Goal: Task Accomplishment & Management: Use online tool/utility

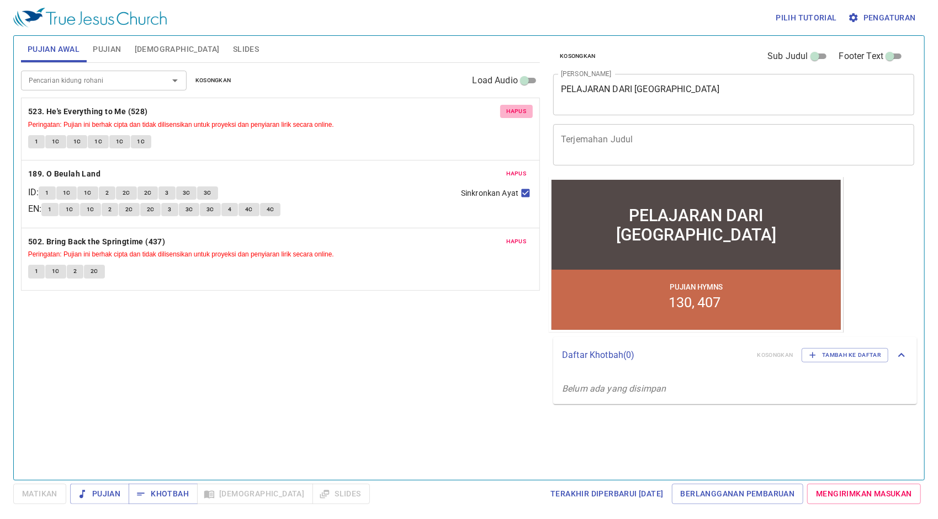
click at [522, 108] on span "Hapus" at bounding box center [517, 112] width 20 height 10
click at [522, 169] on span "Hapus" at bounding box center [517, 174] width 20 height 10
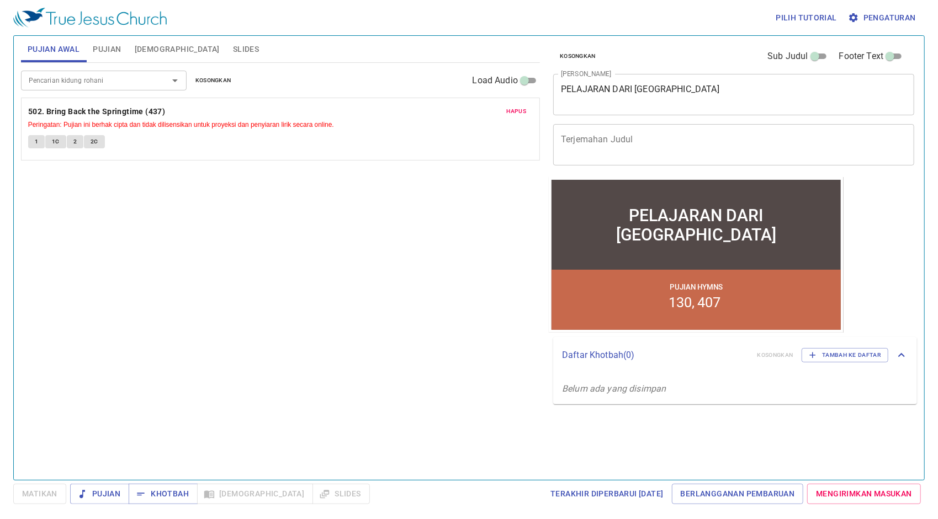
click at [522, 108] on span "Hapus" at bounding box center [517, 112] width 20 height 10
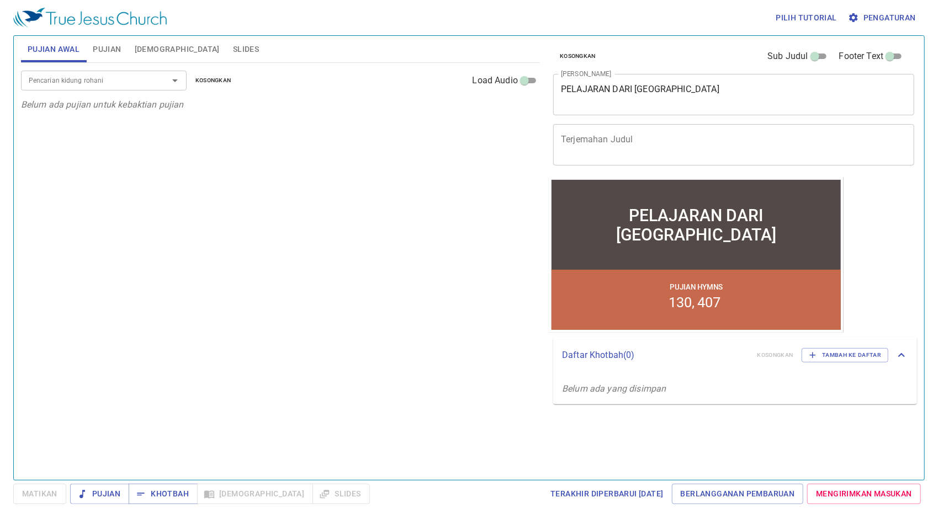
click at [103, 53] on span "Pujian" at bounding box center [107, 49] width 28 height 14
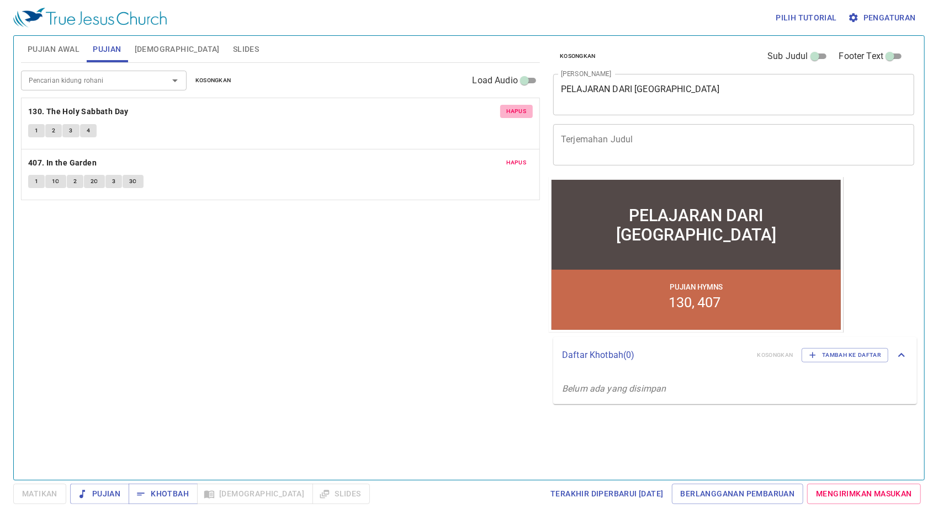
click at [518, 115] on span "Hapus" at bounding box center [517, 112] width 20 height 10
click at [518, 115] on div "Pencarian kidung rohani Pencarian kidung rohani Kosongkan Load Audio Hapus 407.…" at bounding box center [280, 267] width 519 height 408
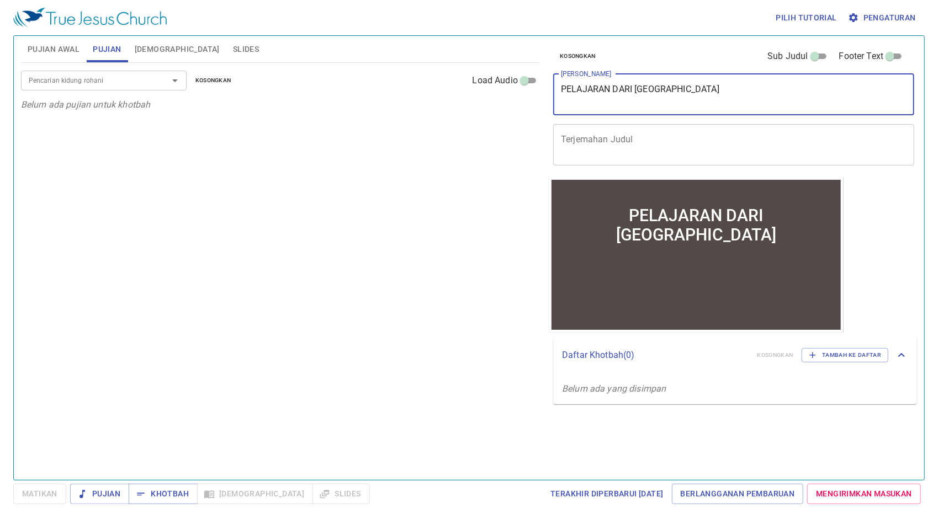
drag, startPoint x: 743, startPoint y: 97, endPoint x: 411, endPoint y: 89, distance: 332.3
click at [411, 89] on div "Pujian Awal Pujian Alkitab Slides Pencarian kidung rohani Pencarian kidung roha…" at bounding box center [469, 253] width 904 height 444
paste textarea "Tiga Kata Bijak"
type textarea "Tiga Kata Bijak"
click at [54, 51] on span "Pujian Awal" at bounding box center [54, 49] width 52 height 14
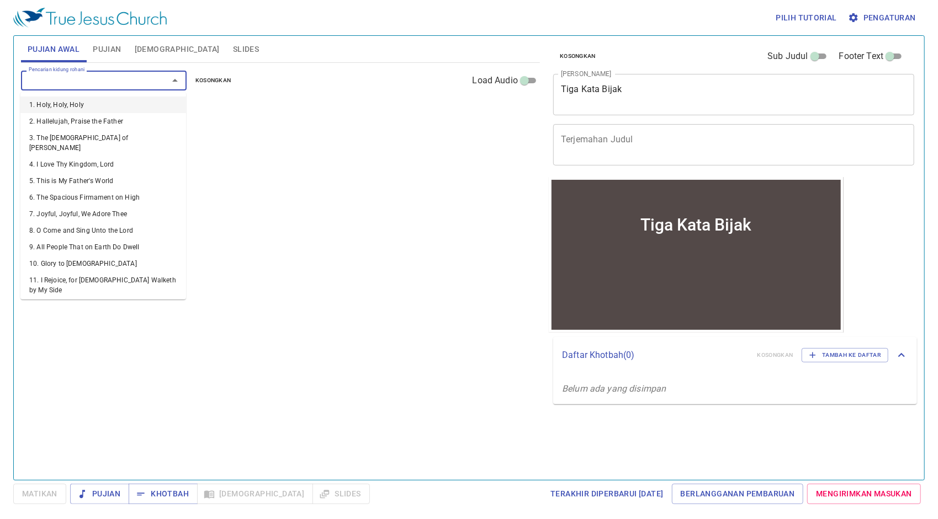
click at [140, 83] on input "Pencarian kidung rohani" at bounding box center [87, 80] width 126 height 13
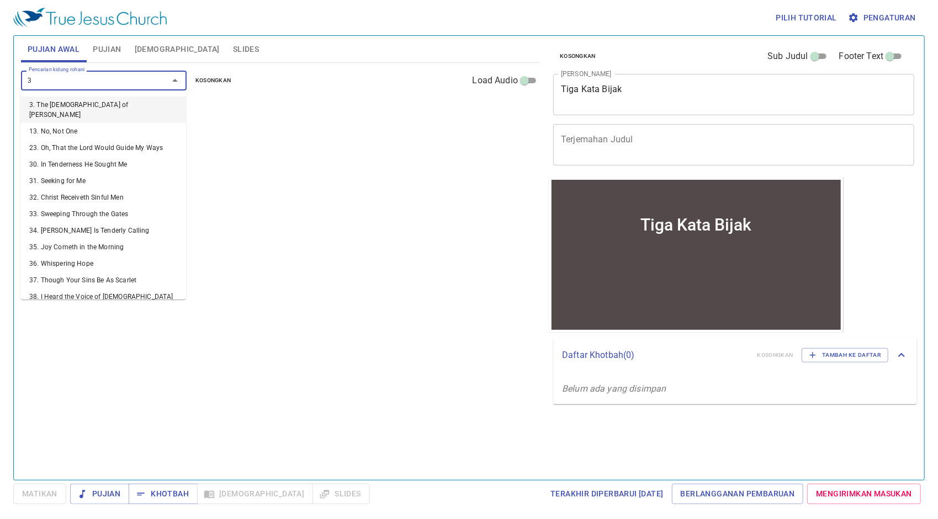
type input "34"
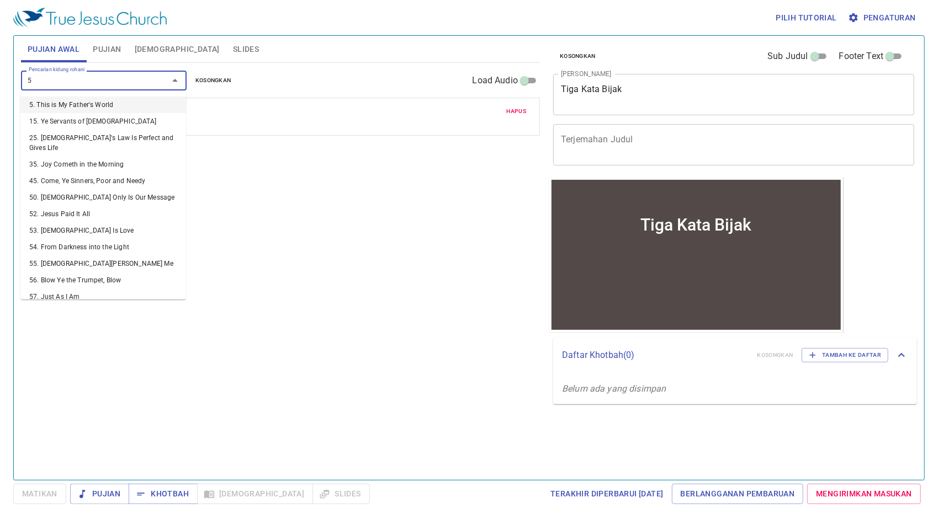
type input "50"
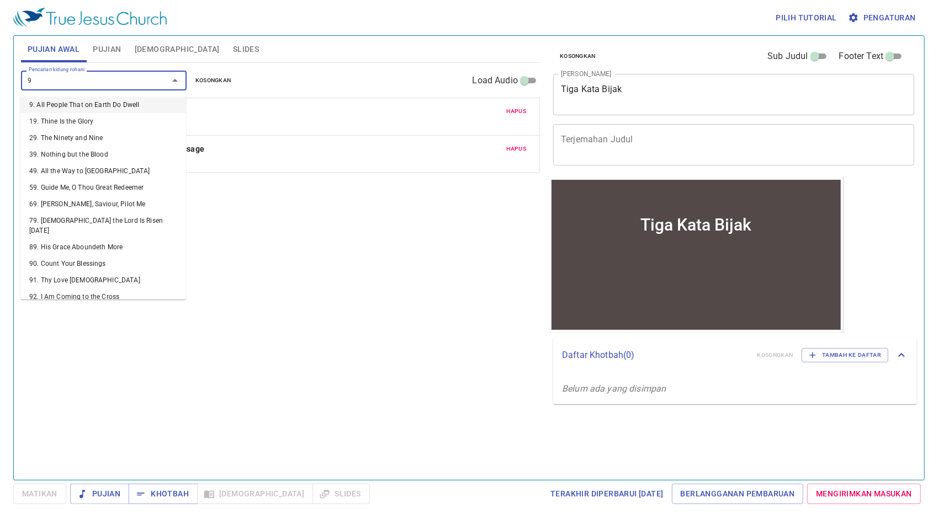
type input "99"
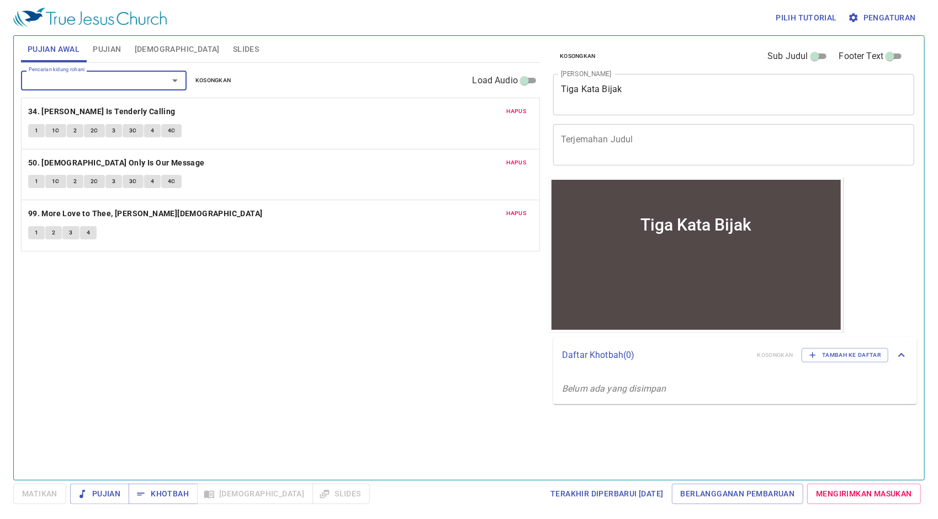
click at [107, 51] on span "Pujian" at bounding box center [107, 49] width 28 height 14
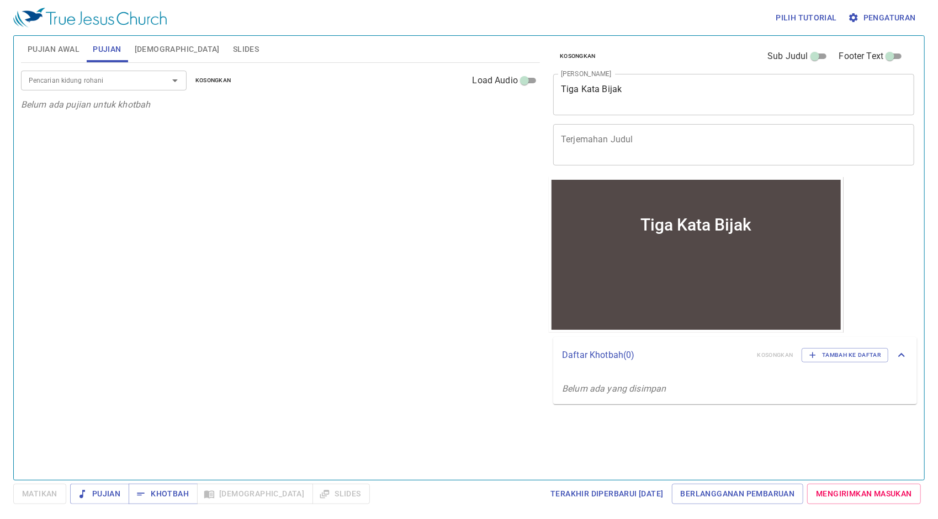
click at [104, 82] on input "Pencarian kidung rohani" at bounding box center [87, 80] width 126 height 13
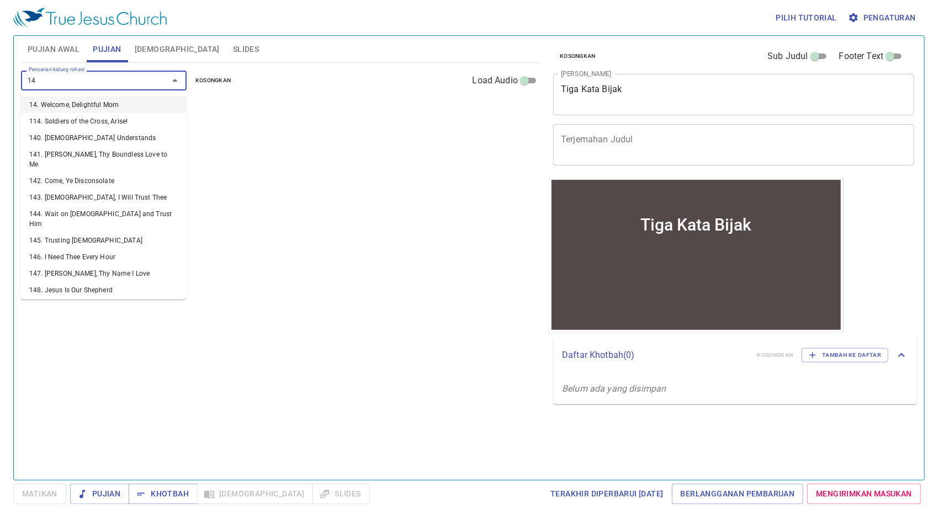
type input "144"
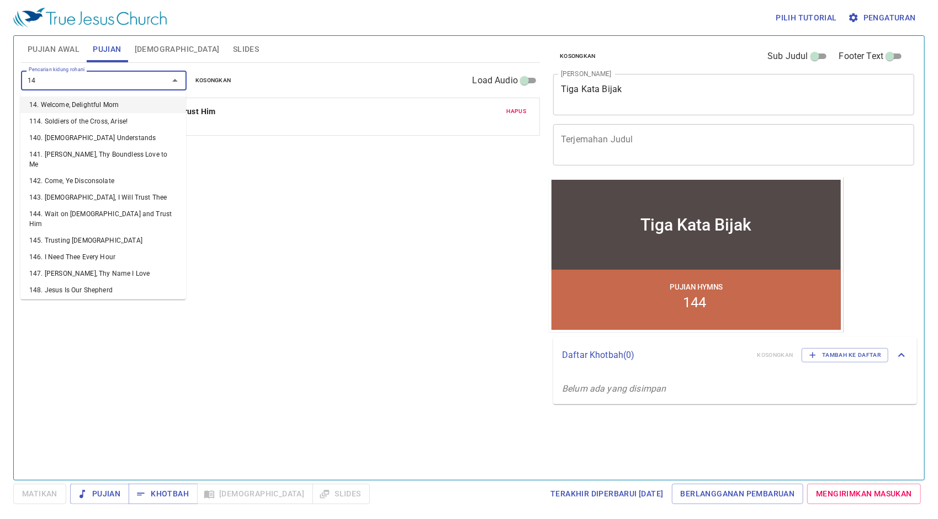
type input "141"
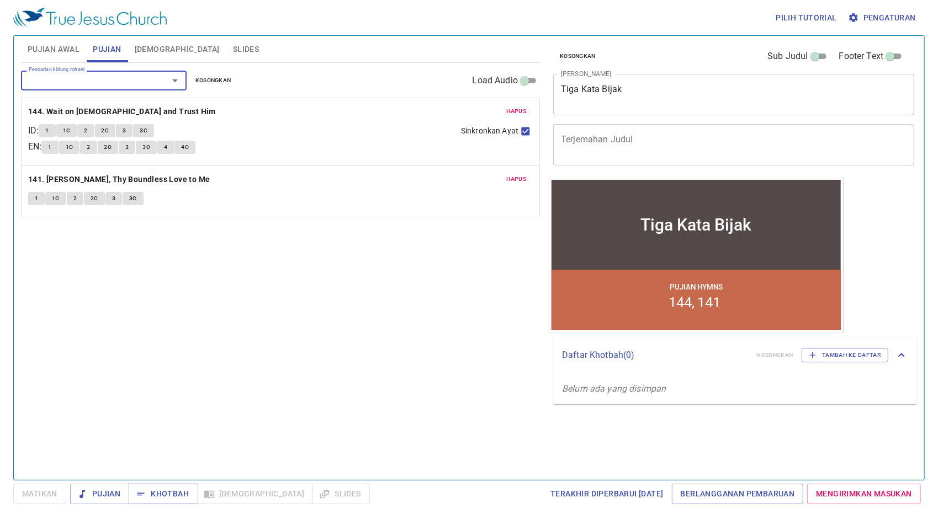
click at [71, 41] on button "Pujian Awal" at bounding box center [53, 49] width 65 height 26
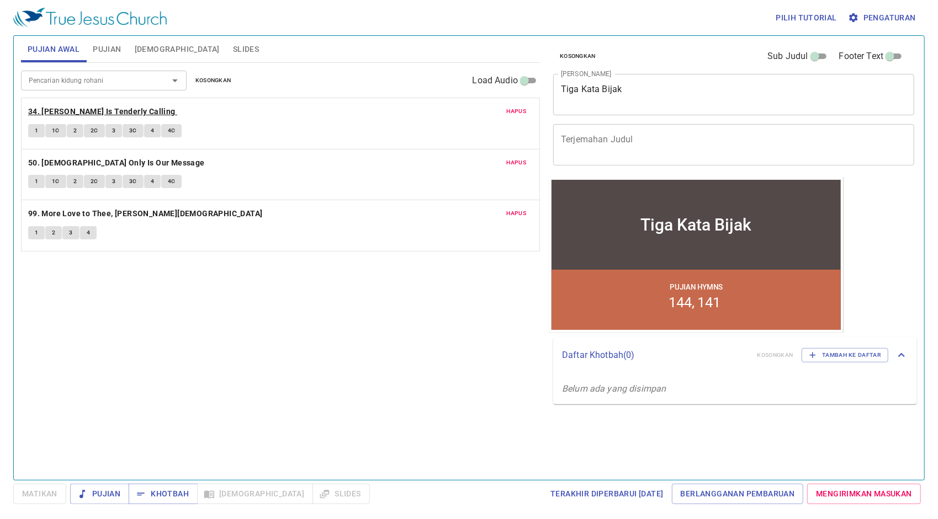
click at [94, 109] on b "34. [PERSON_NAME] Is Tenderly Calling" at bounding box center [101, 112] width 147 height 14
click at [892, 19] on span "Pengaturan" at bounding box center [883, 18] width 66 height 14
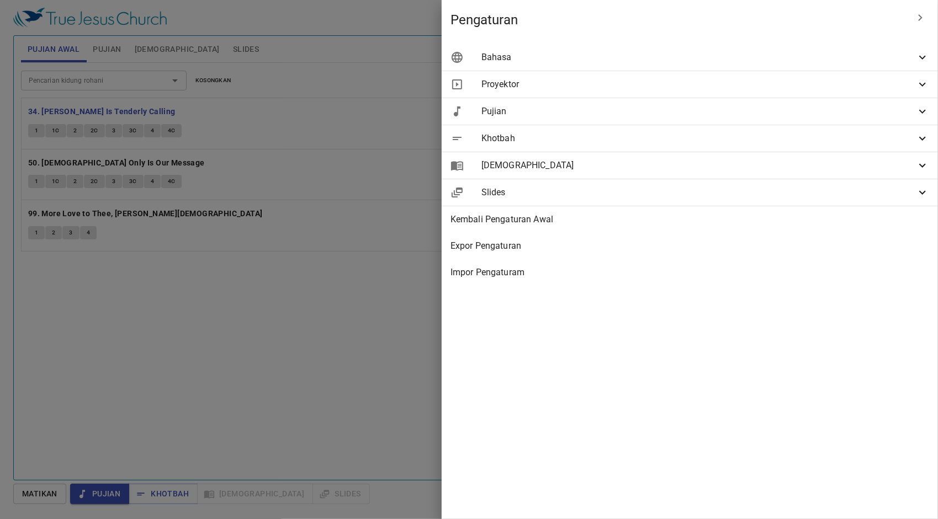
click at [884, 67] on div "Bahasa" at bounding box center [689, 57] width 496 height 26
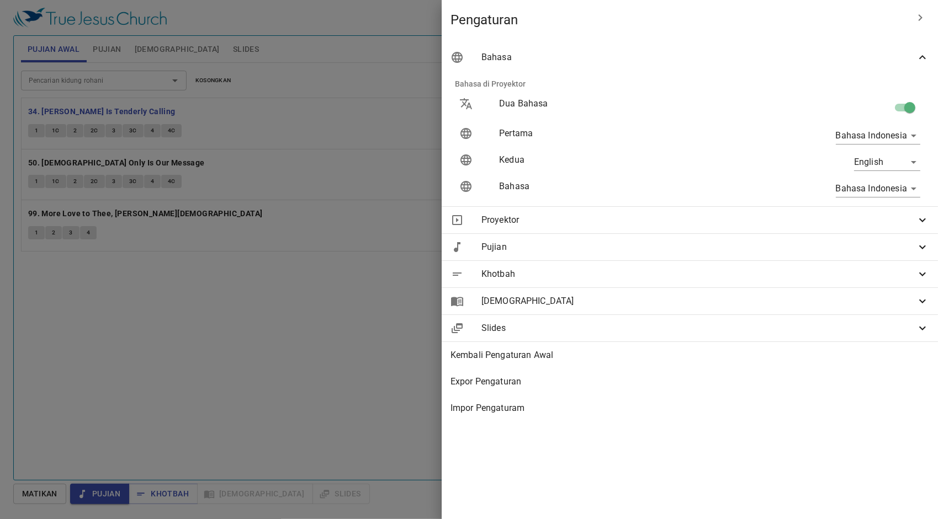
click at [908, 110] on input "checkbox" at bounding box center [909, 109] width 63 height 21
checkbox input "false"
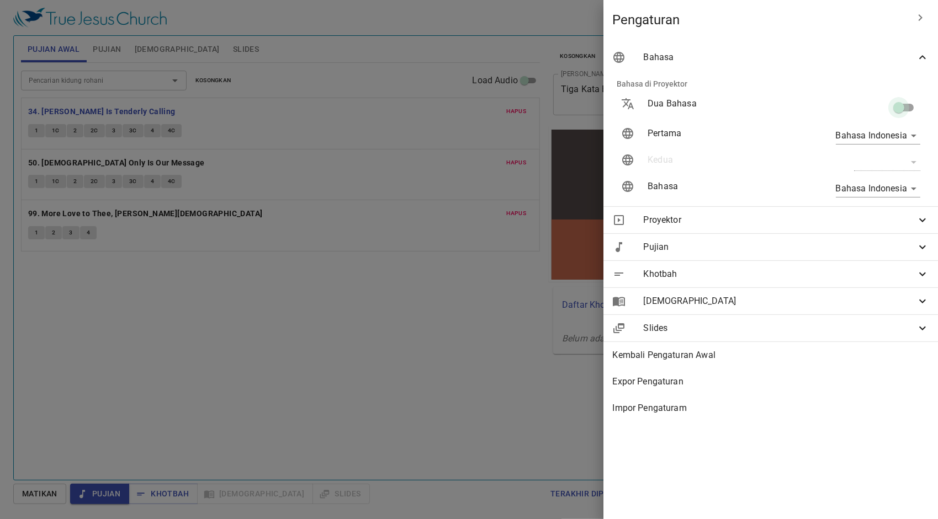
click at [905, 107] on input "checkbox" at bounding box center [898, 109] width 63 height 21
checkbox input "true"
type input "en"
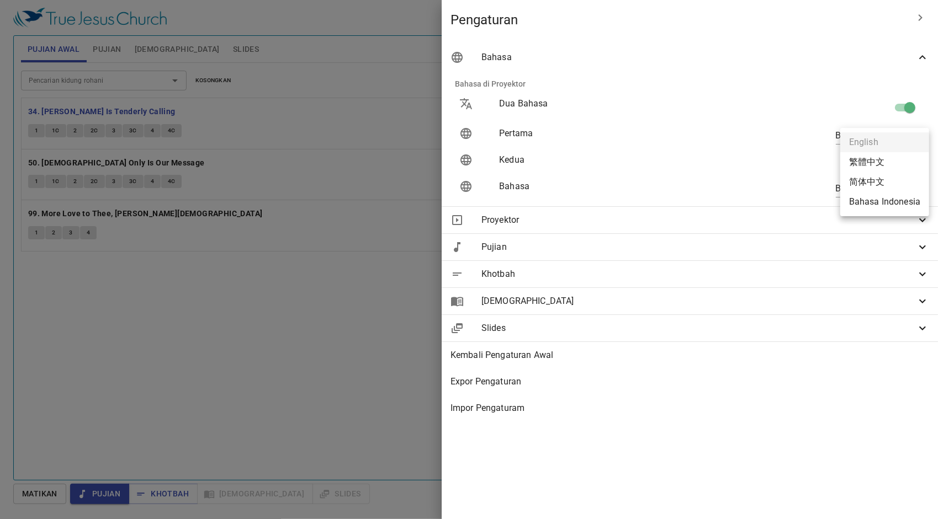
click at [881, 163] on body "Pilih tutorial Pengaturan Pujian Awal Pujian Alkitab Slides Pencarian kidung ro…" at bounding box center [469, 259] width 938 height 519
click at [872, 202] on li "Bahasa Indonesia" at bounding box center [884, 202] width 89 height 20
type input "en"
type input "id"
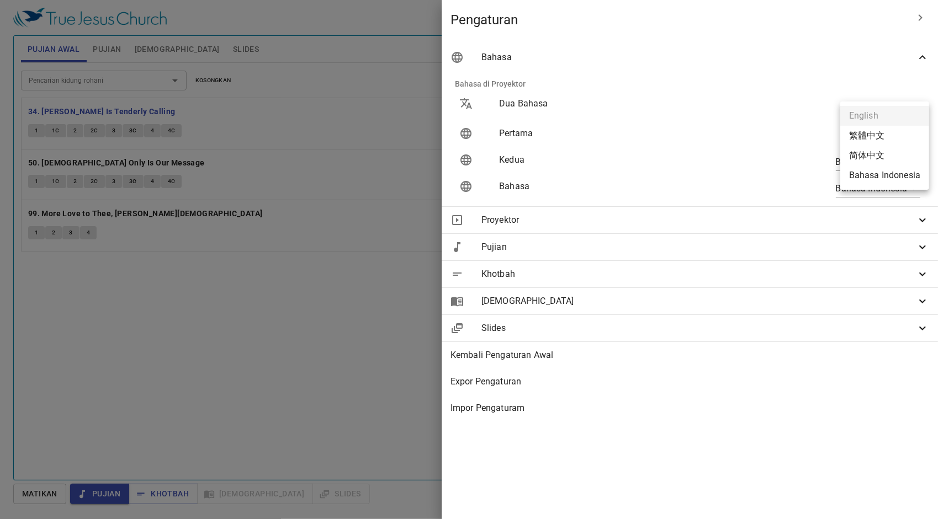
drag, startPoint x: 874, startPoint y: 141, endPoint x: 873, endPoint y: 150, distance: 8.9
click at [874, 141] on body "Pilih tutorial Pengaturan Pujian Awal Pujian Alkitab Slides Pencarian kidung ro…" at bounding box center [469, 259] width 938 height 519
click at [875, 173] on li "Bahasa Indonesia" at bounding box center [884, 176] width 89 height 20
type input "id"
type input "en"
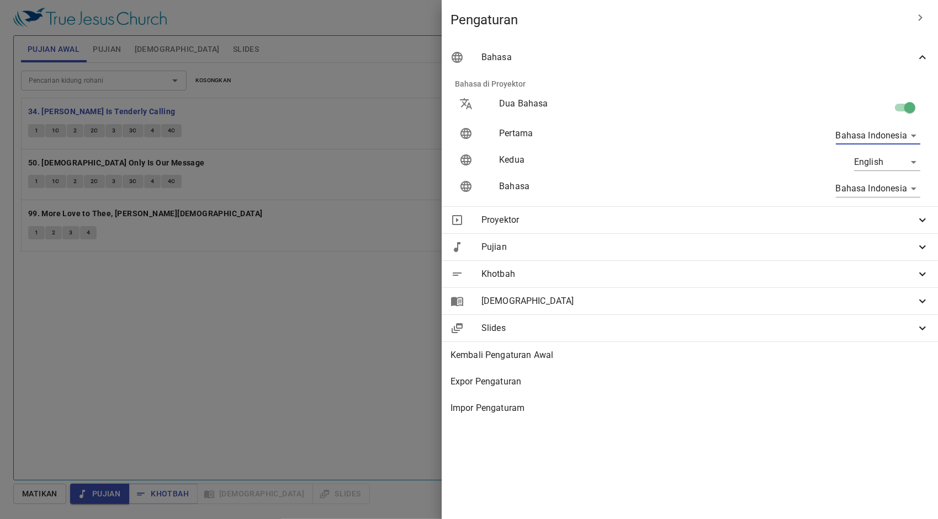
click at [914, 64] on div "Bahasa" at bounding box center [689, 57] width 496 height 26
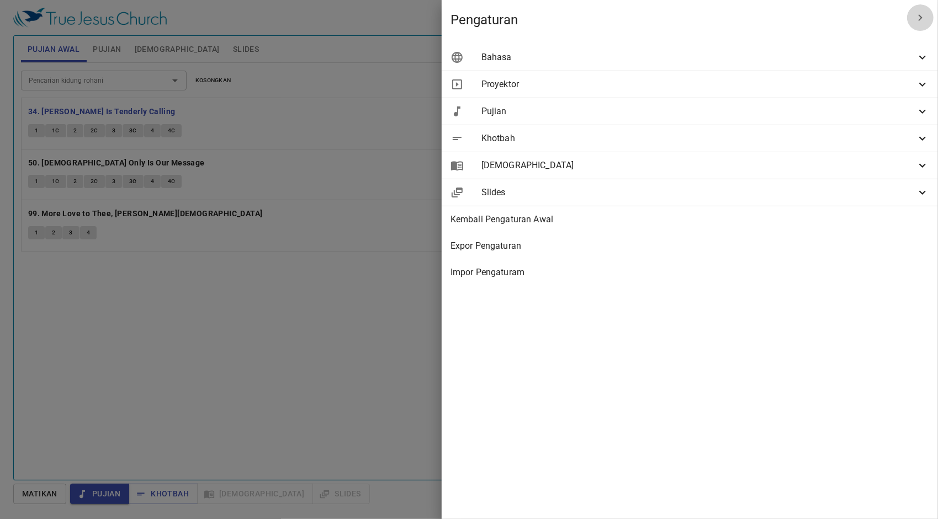
click at [918, 21] on icon "button" at bounding box center [919, 17] width 13 height 13
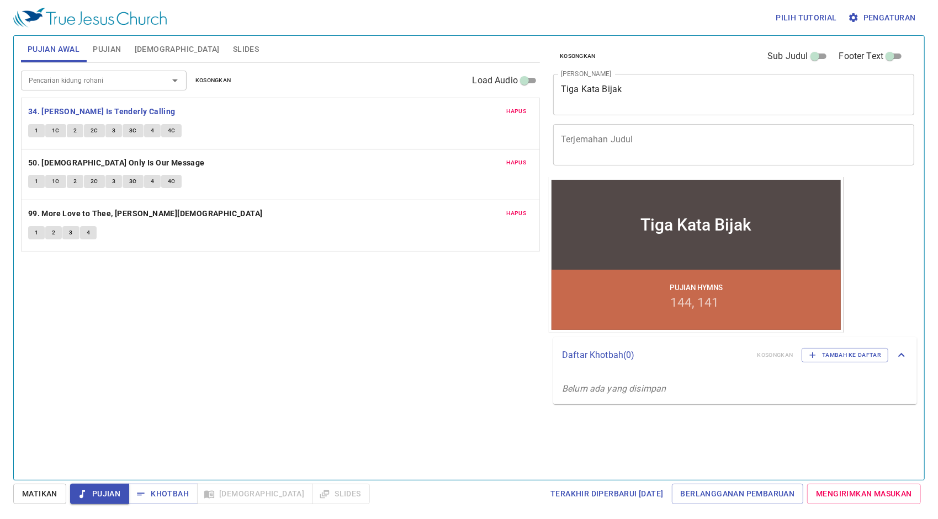
click at [345, 327] on div "Pencarian kidung rohani Pencarian kidung rohani Kosongkan Load Audio Hapus 34. …" at bounding box center [280, 267] width 519 height 408
click at [110, 46] on span "Pujian" at bounding box center [107, 49] width 28 height 14
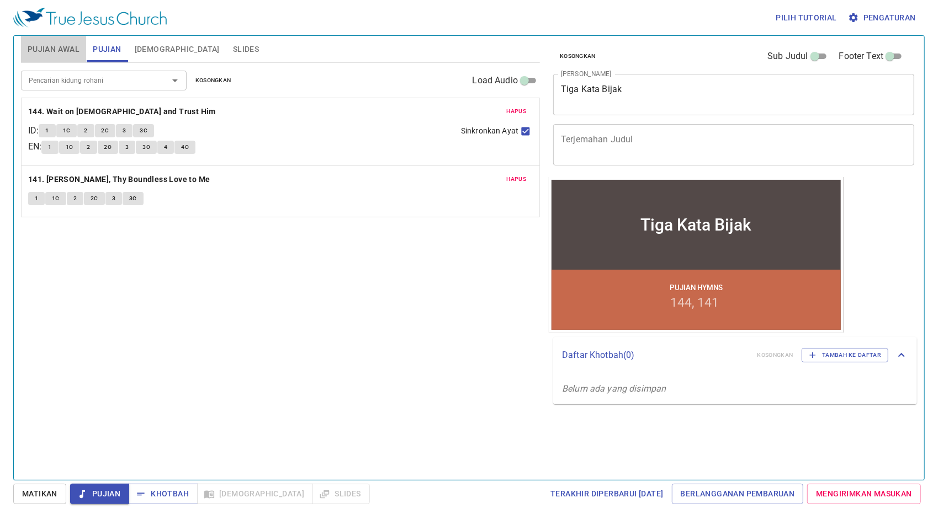
click at [63, 44] on span "Pujian Awal" at bounding box center [54, 49] width 52 height 14
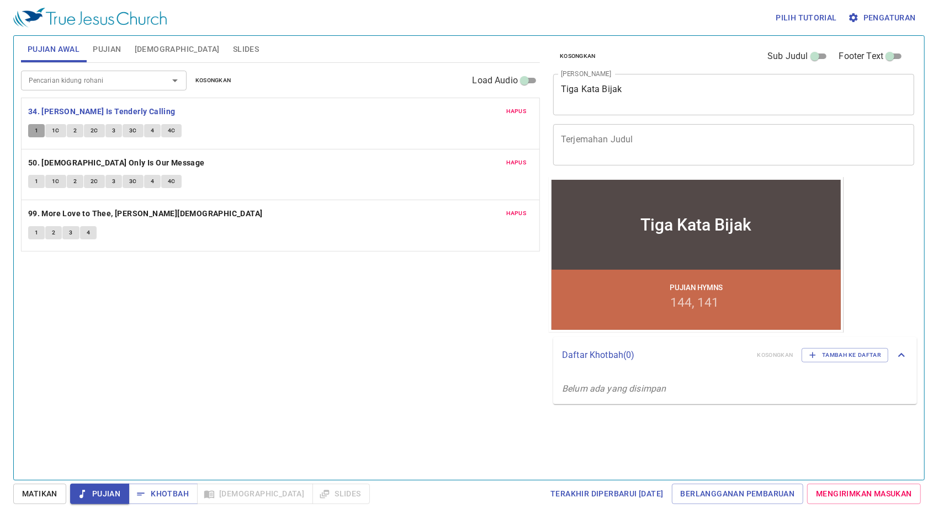
click at [35, 126] on span "1" at bounding box center [36, 131] width 3 height 10
click at [872, 17] on span "Pengaturan" at bounding box center [883, 18] width 66 height 14
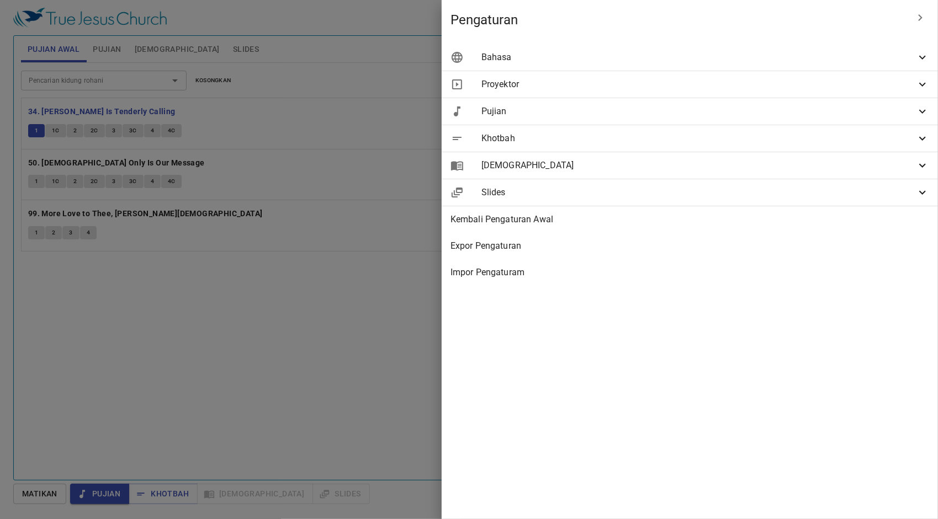
click at [908, 56] on span "Bahasa" at bounding box center [698, 57] width 434 height 13
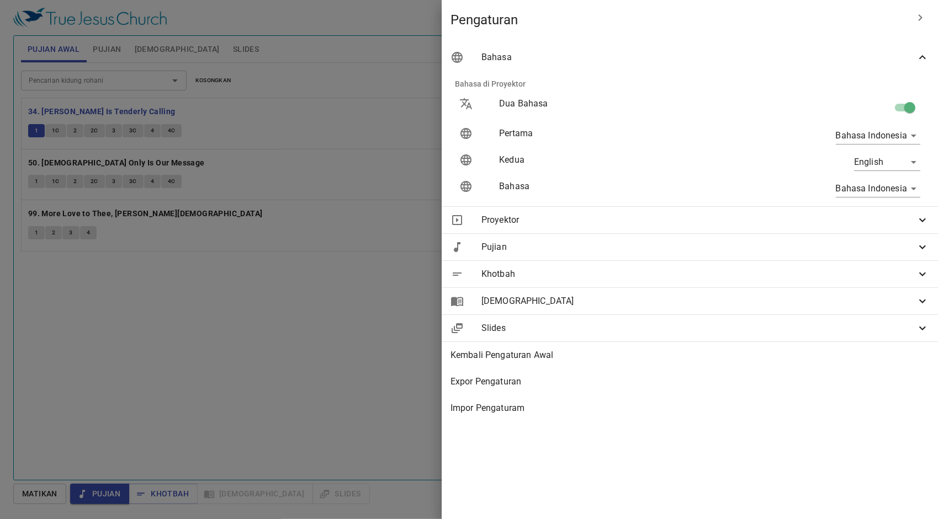
click at [911, 106] on input "checkbox" at bounding box center [909, 109] width 63 height 21
checkbox input "false"
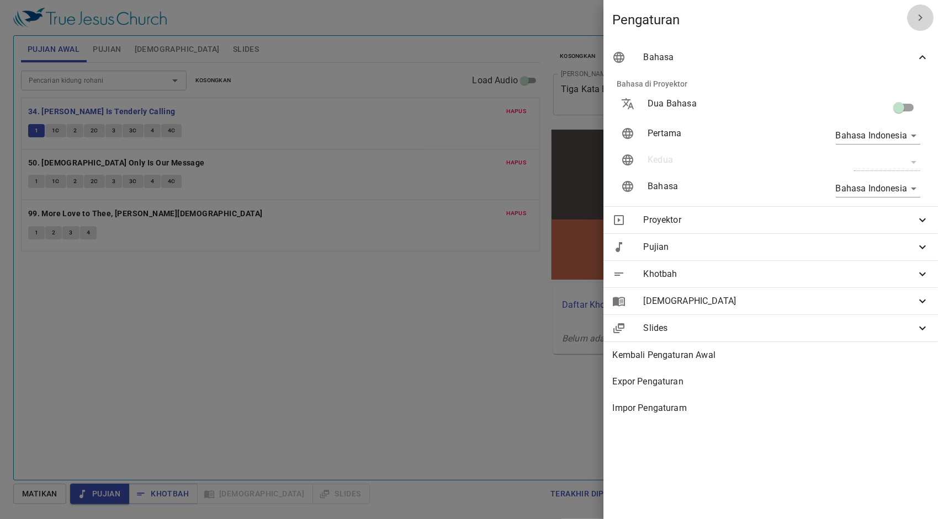
click at [919, 15] on icon "button" at bounding box center [920, 17] width 4 height 7
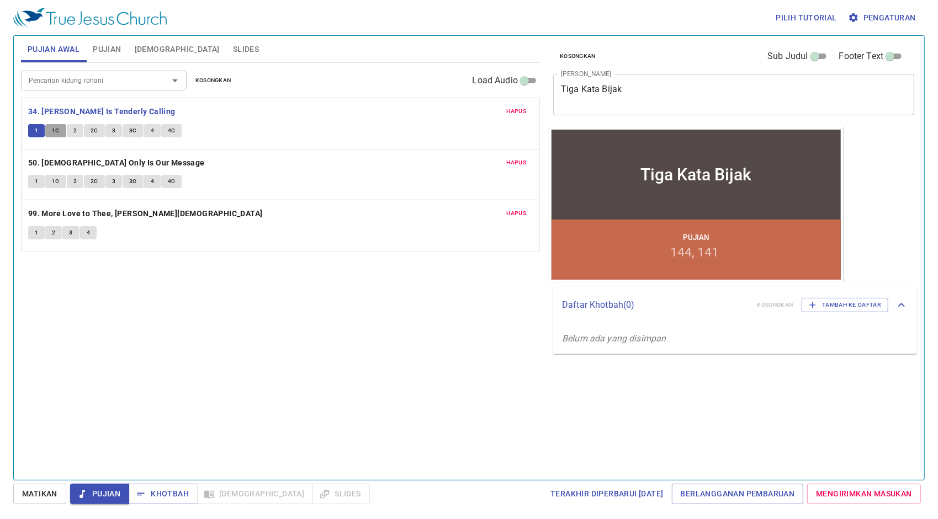
click at [56, 126] on span "1C" at bounding box center [56, 131] width 8 height 10
click at [75, 132] on span "2" at bounding box center [74, 131] width 3 height 10
click at [92, 131] on span "2C" at bounding box center [95, 131] width 8 height 10
click at [113, 132] on span "3" at bounding box center [113, 131] width 3 height 10
click at [126, 131] on button "3C" at bounding box center [133, 130] width 21 height 13
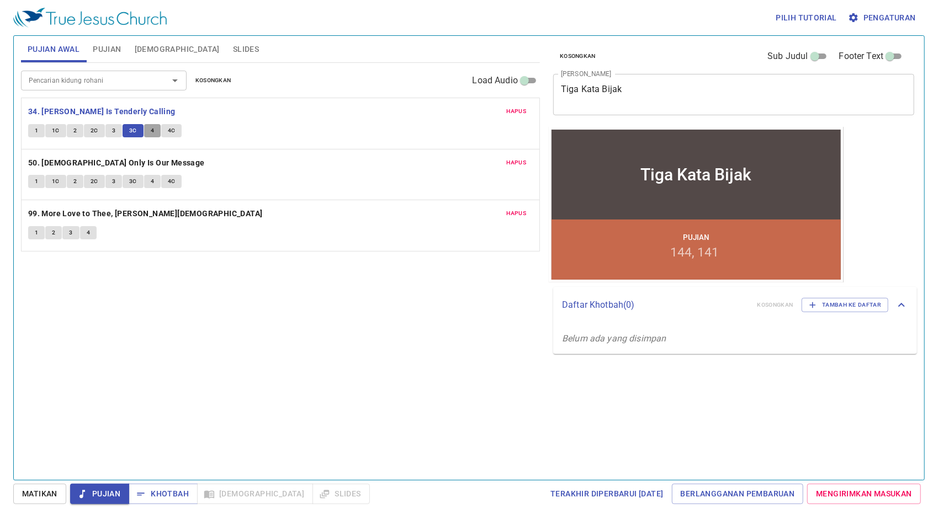
click at [152, 131] on span "4" at bounding box center [152, 131] width 3 height 10
click at [168, 132] on span "4C" at bounding box center [172, 131] width 8 height 10
click at [135, 158] on b "50. [DEMOGRAPHIC_DATA] Only Is Our Message" at bounding box center [116, 163] width 177 height 14
click at [38, 180] on button "1" at bounding box center [36, 181] width 17 height 13
click at [54, 179] on span "1C" at bounding box center [56, 182] width 8 height 10
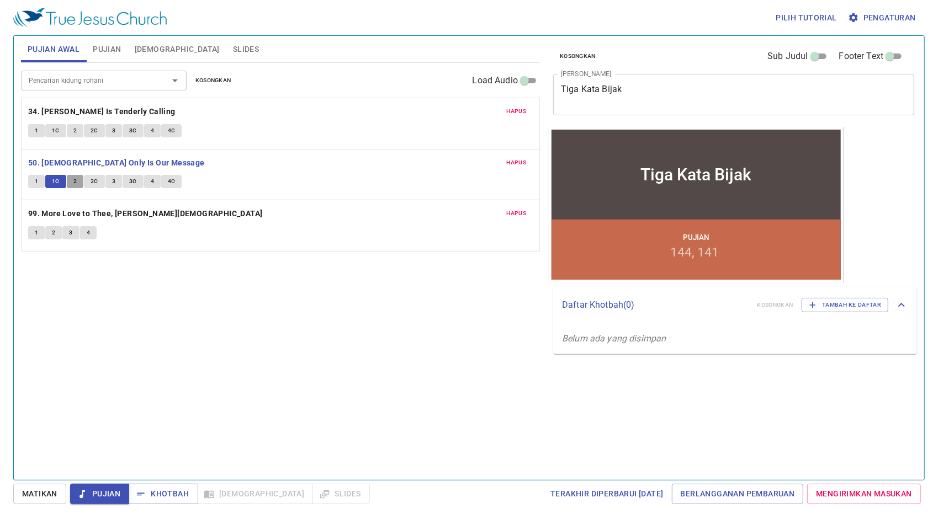
click at [73, 183] on span "2" at bounding box center [74, 182] width 3 height 10
click at [93, 180] on span "2C" at bounding box center [95, 182] width 8 height 10
click at [112, 182] on span "3" at bounding box center [113, 182] width 3 height 10
click at [132, 180] on span "3C" at bounding box center [133, 182] width 8 height 10
click at [151, 179] on span "4" at bounding box center [152, 182] width 3 height 10
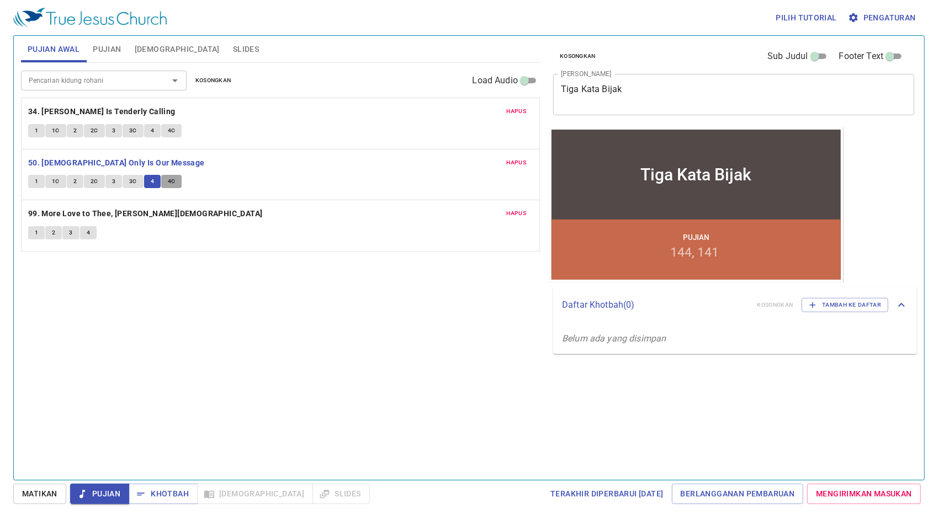
click at [170, 179] on span "4C" at bounding box center [172, 182] width 8 height 10
click at [56, 215] on b "99. More Love to Thee, [PERSON_NAME][DEMOGRAPHIC_DATA]" at bounding box center [145, 214] width 235 height 14
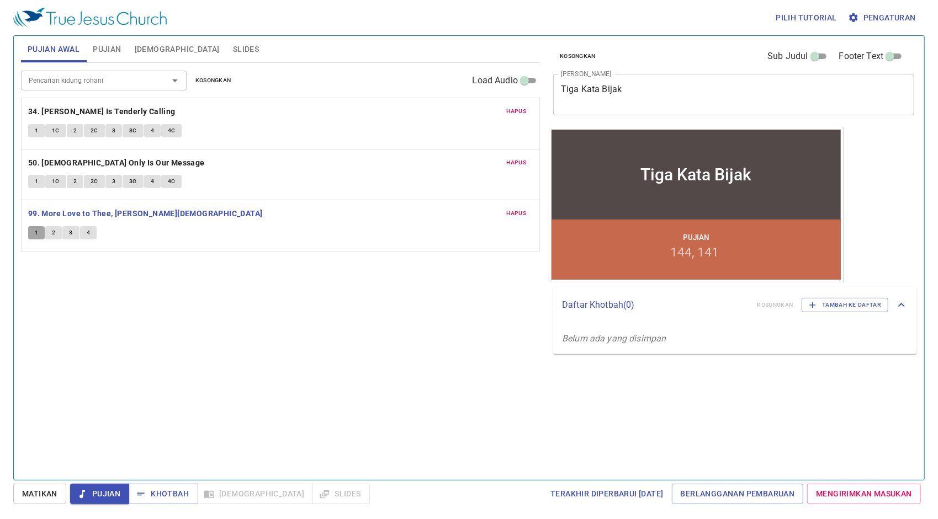
click at [35, 231] on span "1" at bounding box center [36, 233] width 3 height 10
click at [53, 230] on span "2" at bounding box center [53, 233] width 3 height 10
click at [73, 231] on button "3" at bounding box center [70, 232] width 17 height 13
click at [88, 235] on span "4" at bounding box center [88, 233] width 3 height 10
click at [86, 210] on b "99. More Love to Thee, [PERSON_NAME][DEMOGRAPHIC_DATA]" at bounding box center [145, 214] width 235 height 14
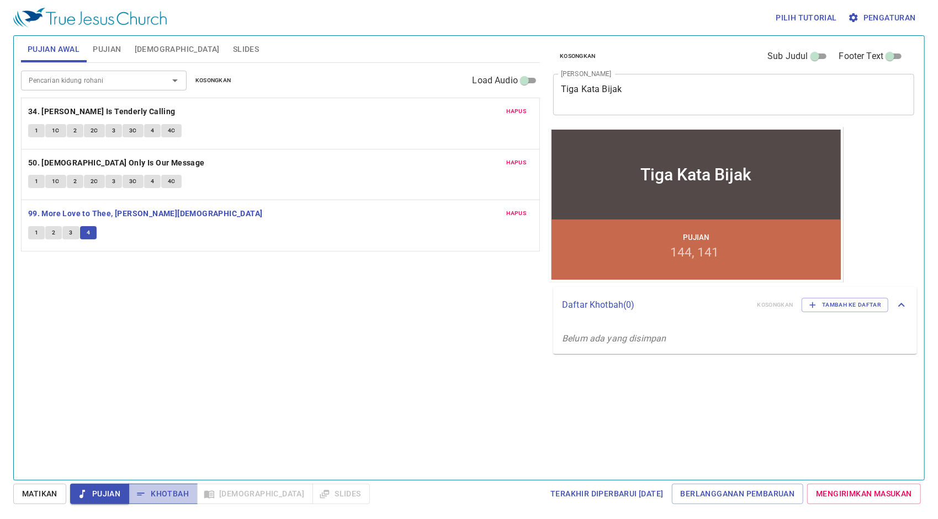
click at [142, 492] on icon "button" at bounding box center [140, 494] width 11 height 11
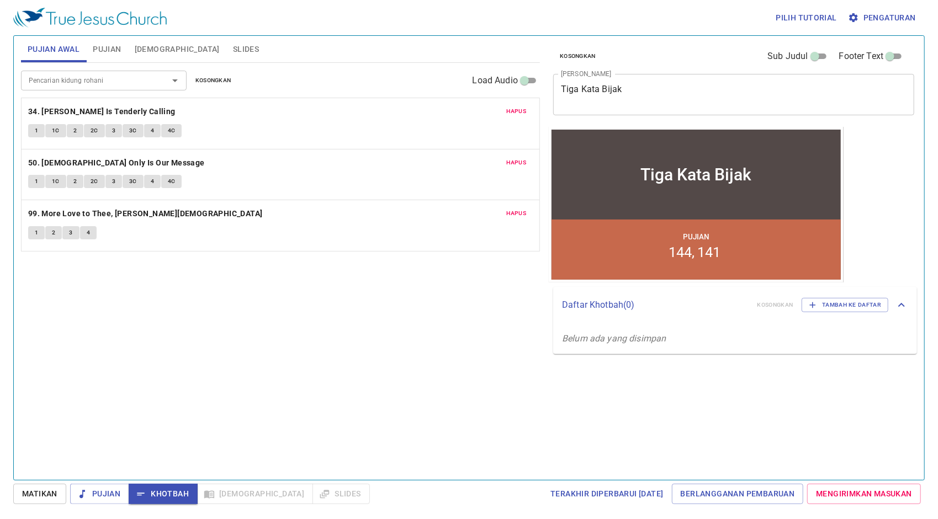
click at [110, 47] on span "Pujian" at bounding box center [107, 49] width 28 height 14
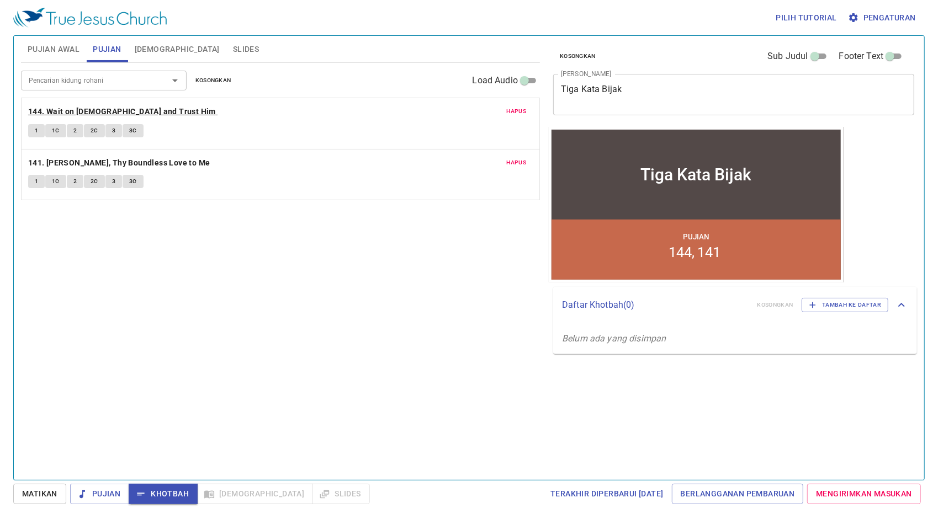
click at [63, 108] on b "144. Wait on [DEMOGRAPHIC_DATA] and Trust Him" at bounding box center [122, 112] width 188 height 14
click at [42, 128] on button "1" at bounding box center [36, 130] width 17 height 13
click at [56, 132] on span "1C" at bounding box center [56, 131] width 8 height 10
click at [73, 127] on span "2" at bounding box center [74, 131] width 3 height 10
click at [96, 129] on span "2C" at bounding box center [95, 131] width 8 height 10
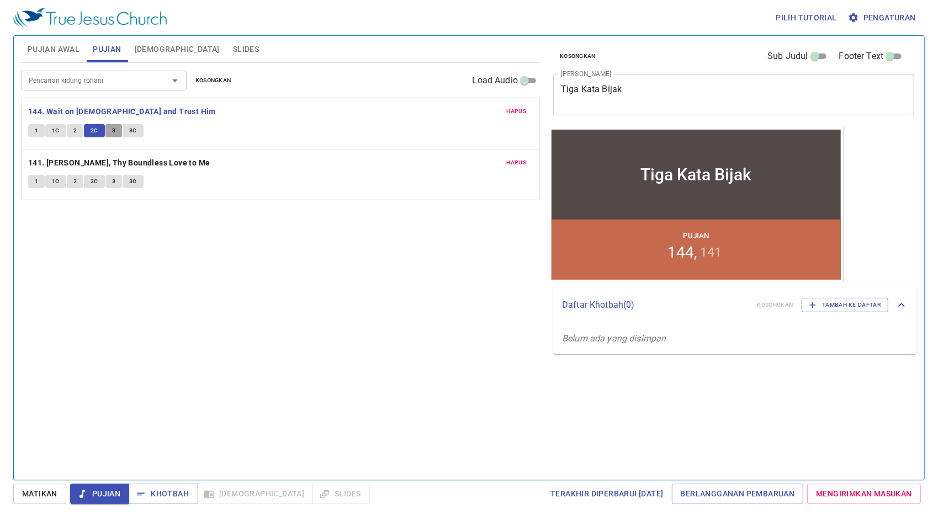
click at [116, 130] on button "3" at bounding box center [113, 130] width 17 height 13
click at [134, 128] on span "3C" at bounding box center [133, 131] width 8 height 10
click at [131, 113] on b "144. Wait on [DEMOGRAPHIC_DATA] and Trust Him" at bounding box center [122, 112] width 188 height 14
click at [166, 494] on span "Khotbah" at bounding box center [162, 494] width 51 height 14
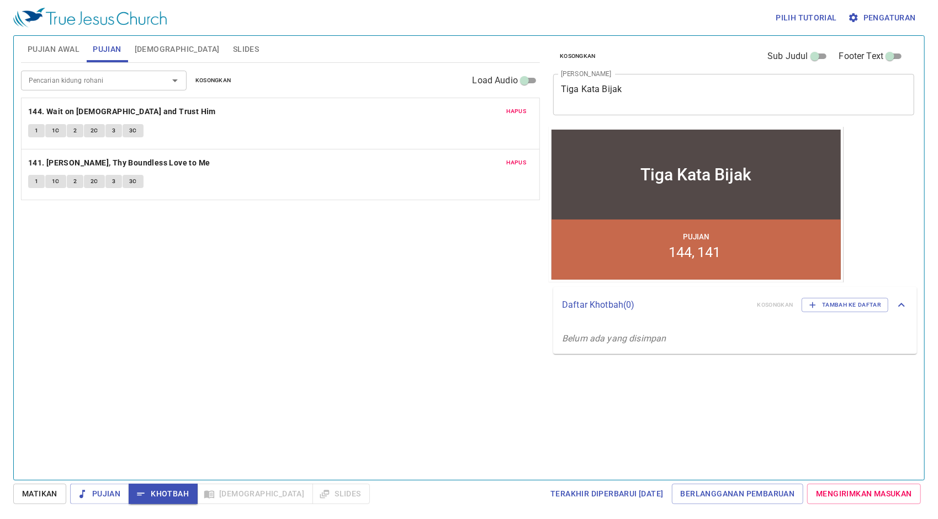
click at [153, 50] on span "[DEMOGRAPHIC_DATA]" at bounding box center [177, 49] width 85 height 14
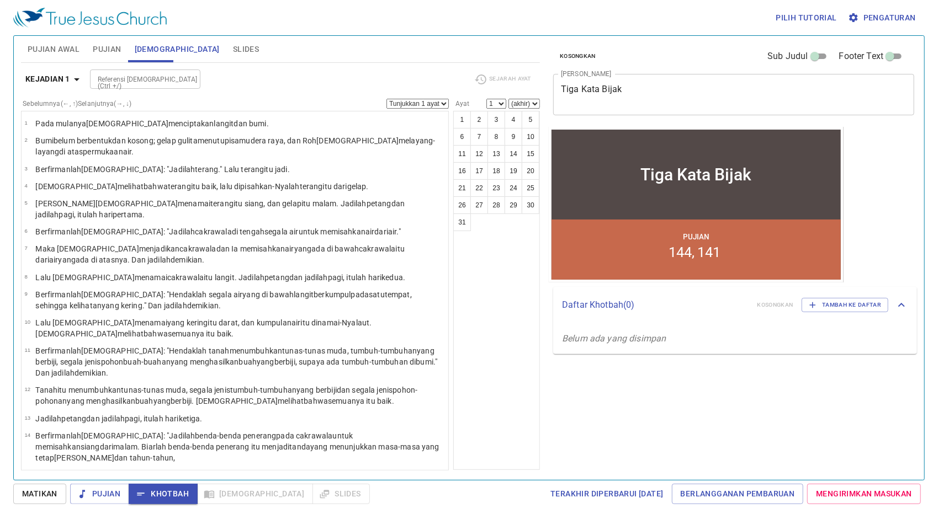
click at [152, 83] on input "Referensi [DEMOGRAPHIC_DATA] (Ctrl +/)" at bounding box center [136, 79] width 86 height 13
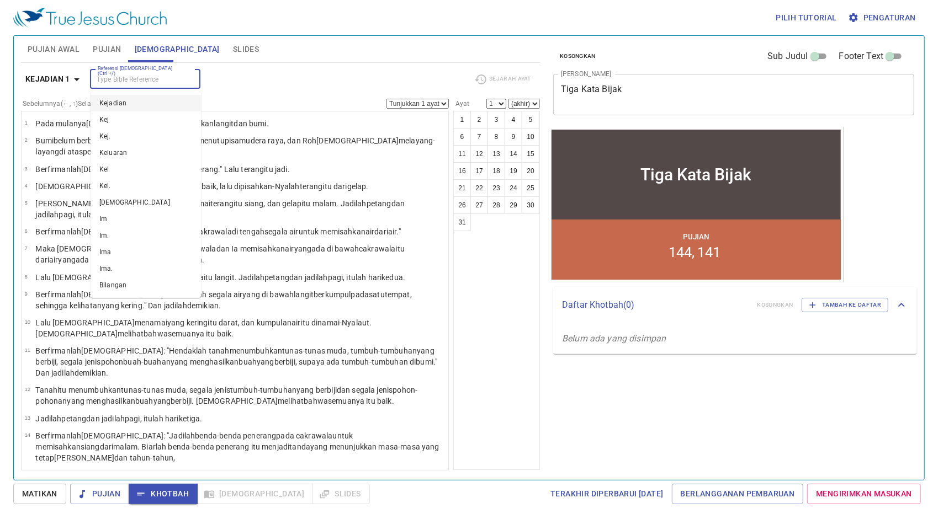
click at [161, 73] on input "Referensi [DEMOGRAPHIC_DATA] (Ctrl +/)" at bounding box center [136, 79] width 86 height 13
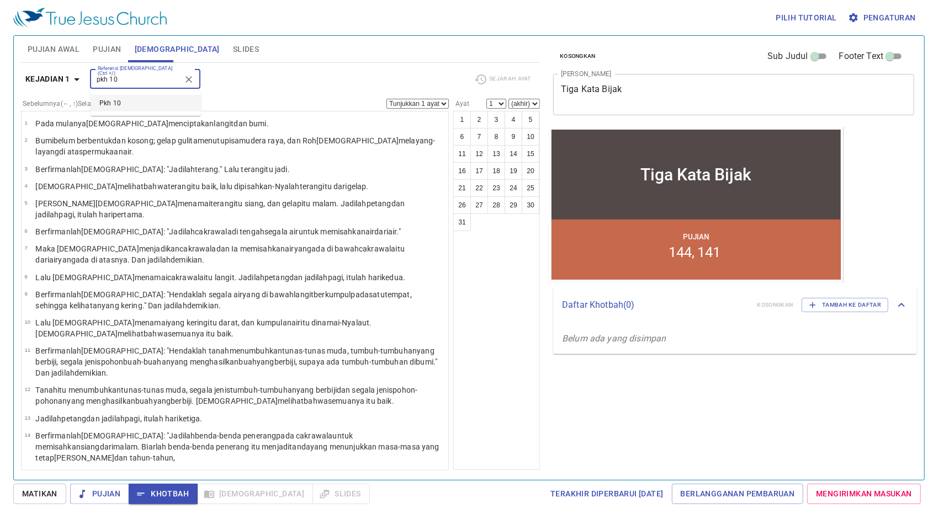
type input "pkh 10"
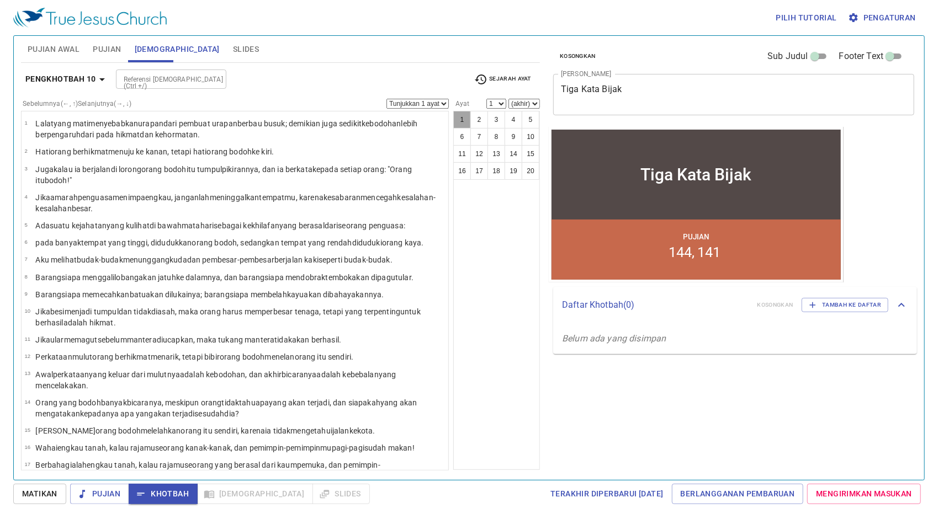
click at [462, 119] on button "1" at bounding box center [462, 120] width 18 height 18
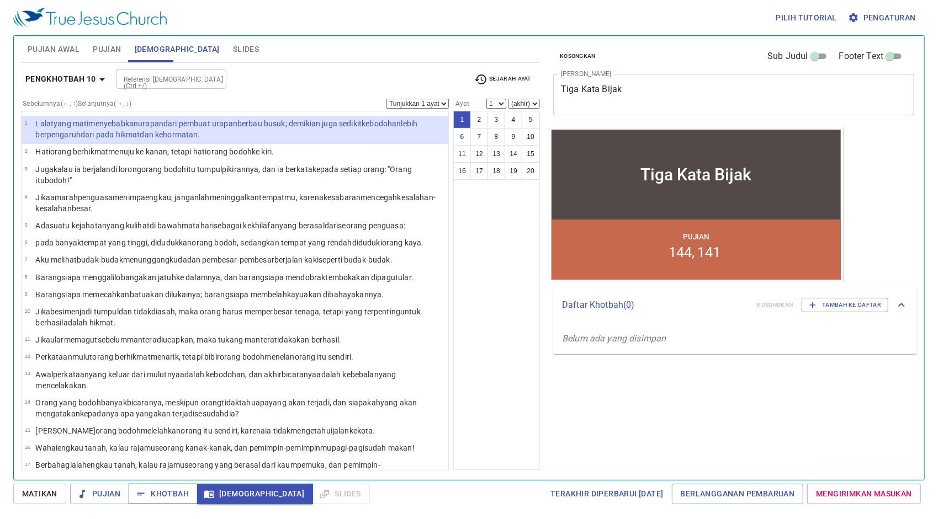
click at [188, 490] on button "Khotbah" at bounding box center [163, 494] width 69 height 20
click at [196, 79] on input "Referensi [DEMOGRAPHIC_DATA] (Ctrl +/)" at bounding box center [162, 79] width 86 height 13
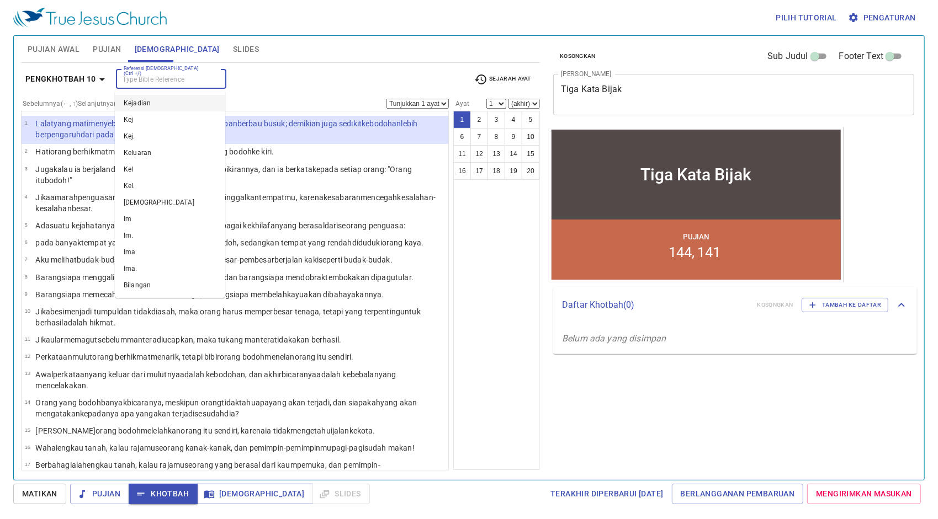
click at [130, 83] on input "Referensi [DEMOGRAPHIC_DATA] (Ctrl +/)" at bounding box center [162, 79] width 86 height 13
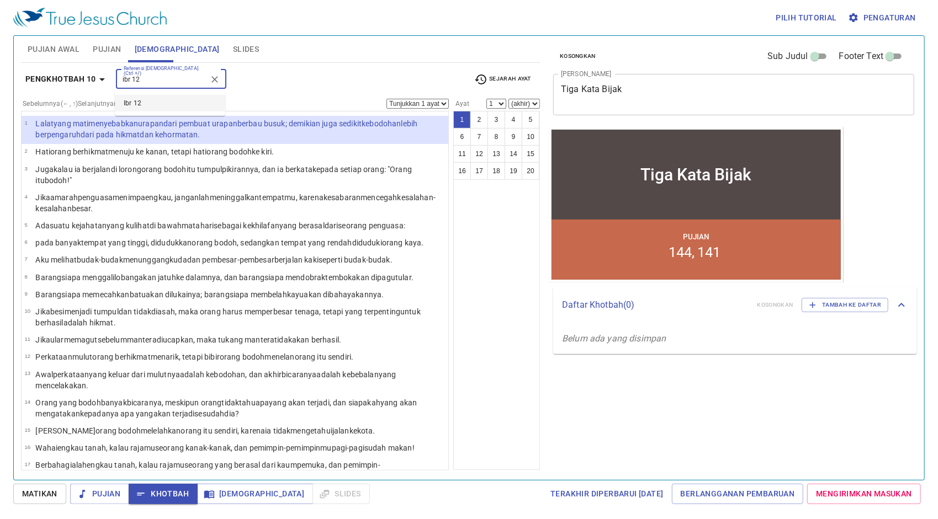
type input "ibr 12"
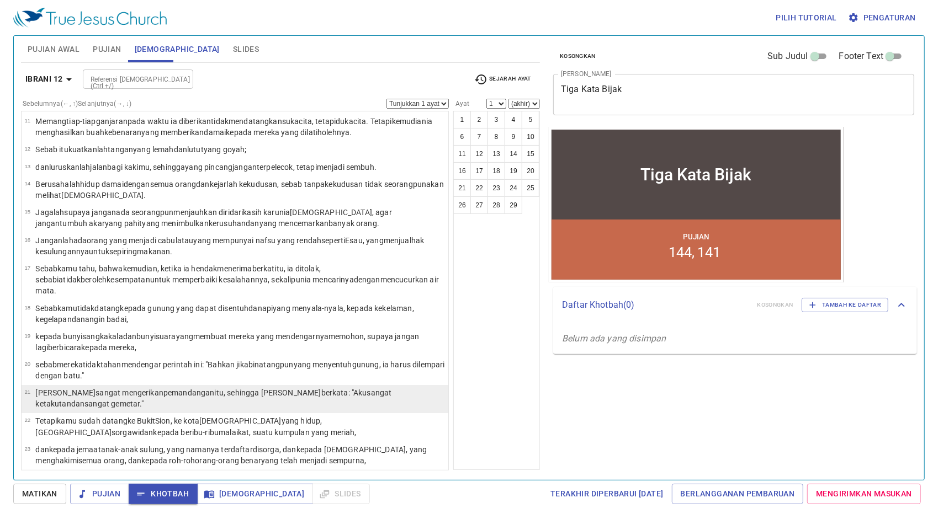
scroll to position [386, 0]
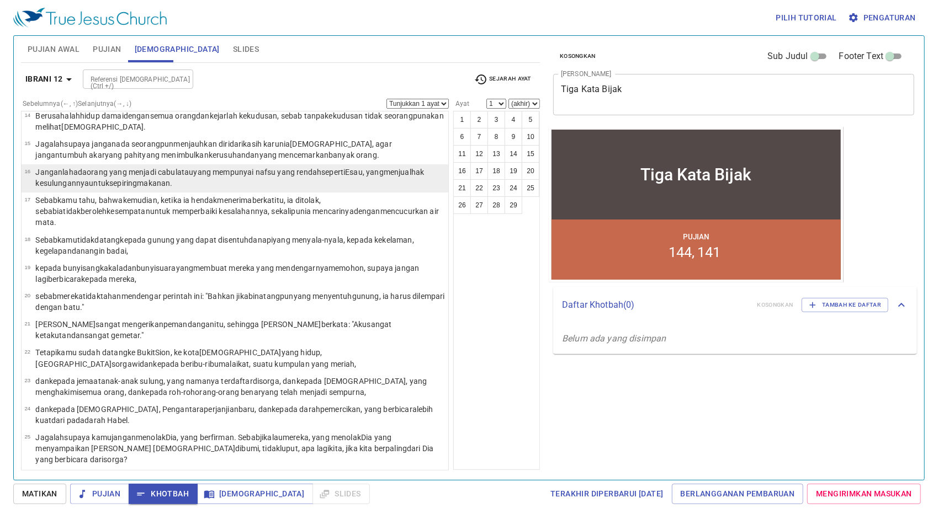
click at [109, 179] on wg1438 "untuk sepiring makanan ." at bounding box center [130, 183] width 83 height 9
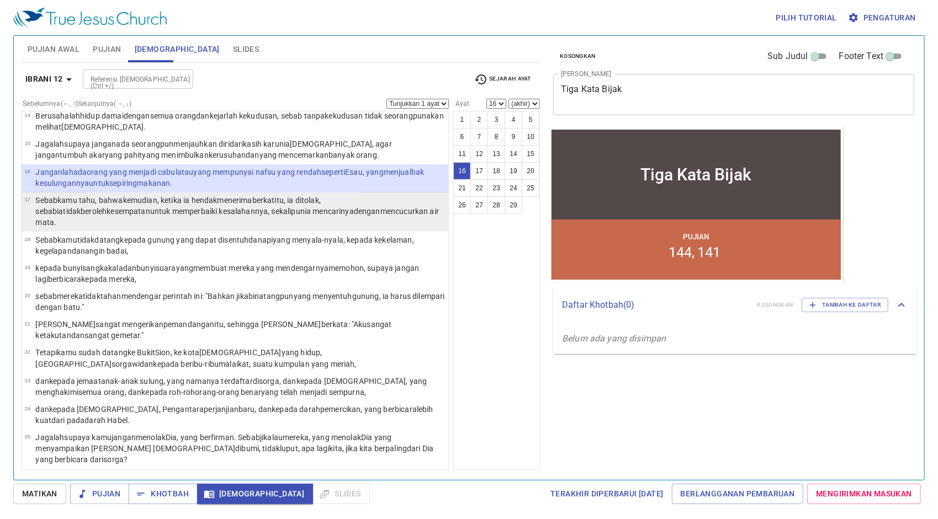
click at [259, 207] on wg2539 "ia mencarinya dengan mencucurkan air [PERSON_NAME] ." at bounding box center [236, 217] width 403 height 20
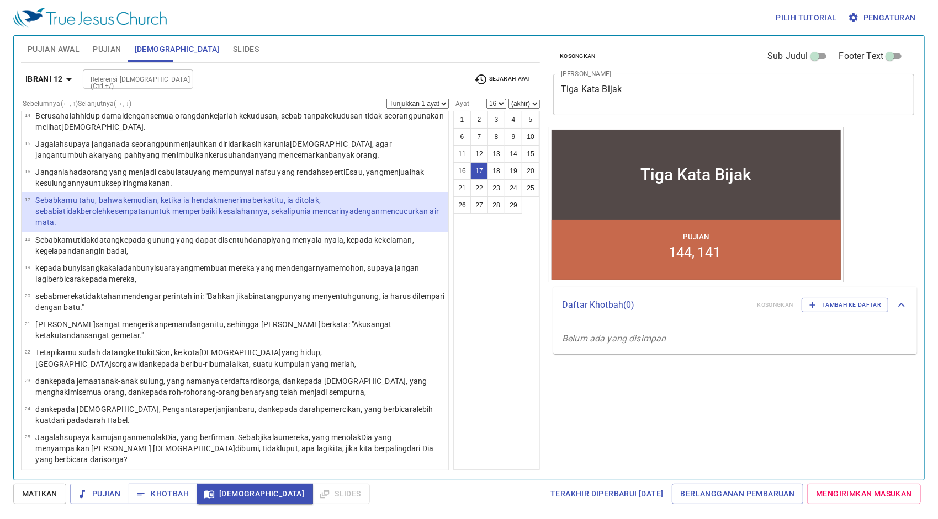
select select "17"
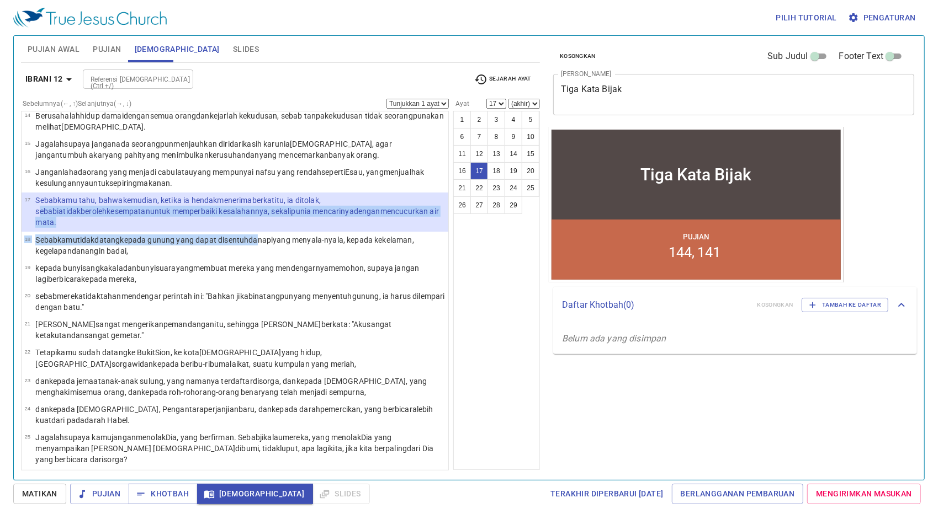
drag, startPoint x: 264, startPoint y: 194, endPoint x: 336, endPoint y: 172, distance: 75.2
click at [336, 172] on ul "1 Karena kita mempunyai banyak saksi , bagaikan awan yang mengelilingi kita , […" at bounding box center [235, 291] width 428 height 360
click at [0, 211] on html "Pilih tutorial Pengaturan Pujian Awal Pujian [DEMOGRAPHIC_DATA] Slides Pencaria…" at bounding box center [469, 259] width 938 height 519
click at [0, 188] on html "Pilih tutorial Pengaturan Pujian Awal Pujian [DEMOGRAPHIC_DATA] Slides Pencaria…" at bounding box center [469, 259] width 938 height 519
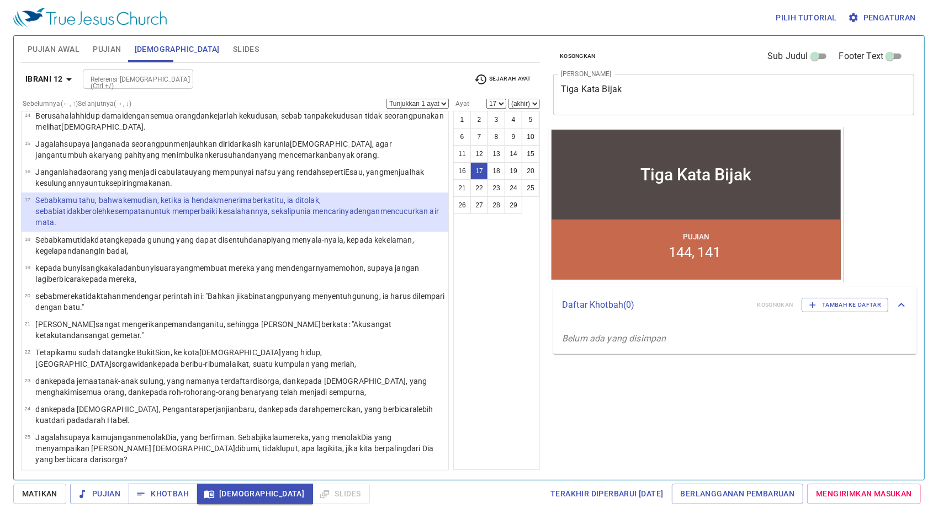
click at [8, 174] on div "Pilih tutorial Pengaturan Pujian Awal Pujian [DEMOGRAPHIC_DATA] Slides Pencaria…" at bounding box center [469, 259] width 938 height 519
click at [164, 488] on span "Khotbah" at bounding box center [162, 494] width 51 height 14
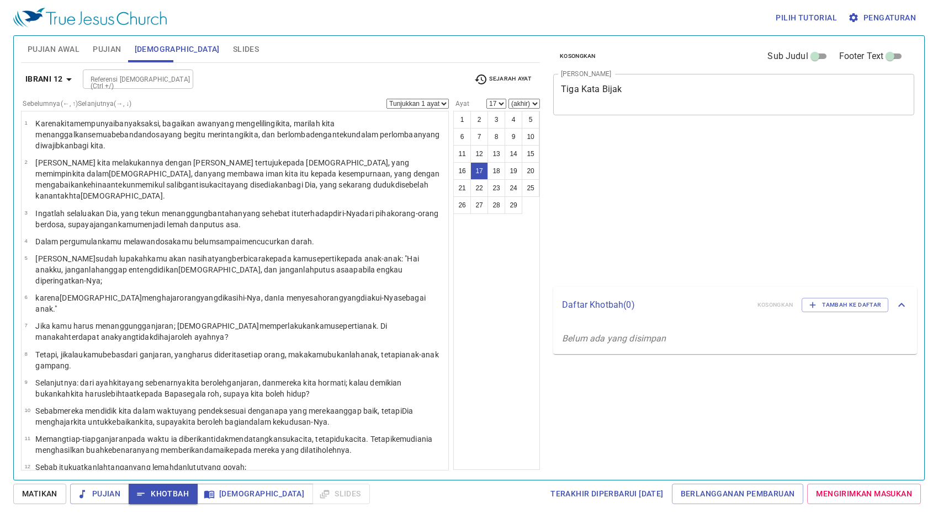
select select "17"
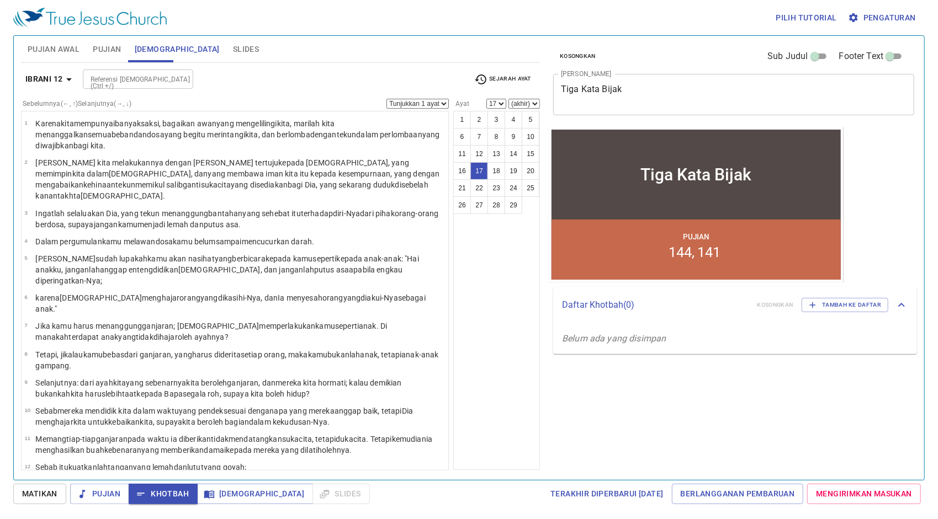
scroll to position [386, 0]
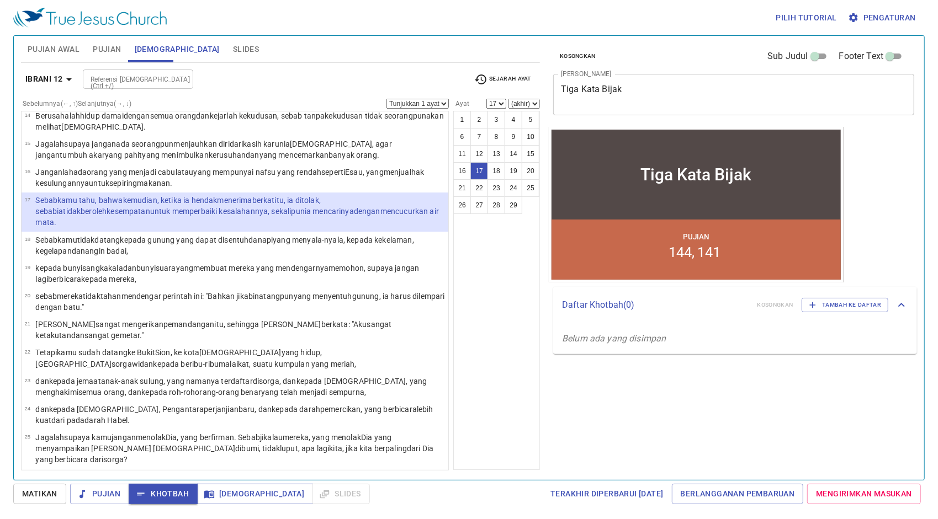
click at [149, 78] on input "Referensi [DEMOGRAPHIC_DATA] (Ctrl +/)" at bounding box center [129, 79] width 86 height 13
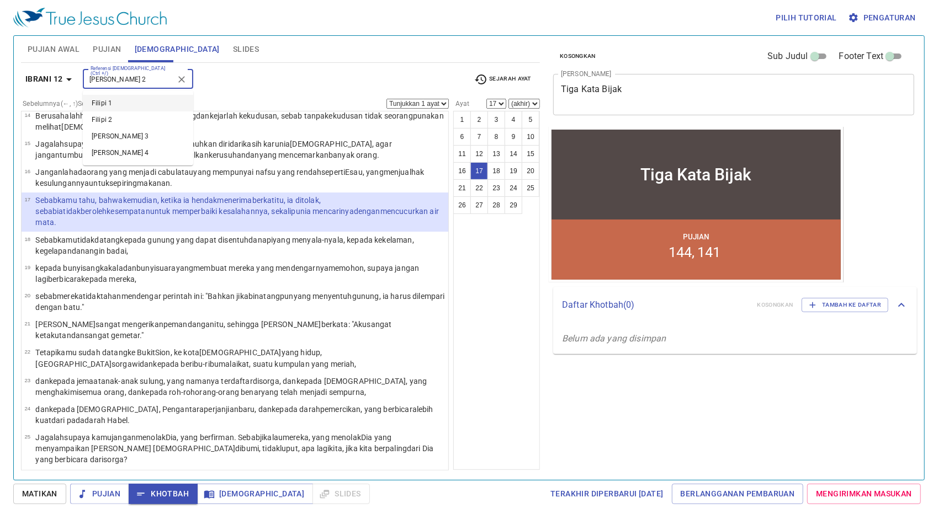
type input "filipi 2"
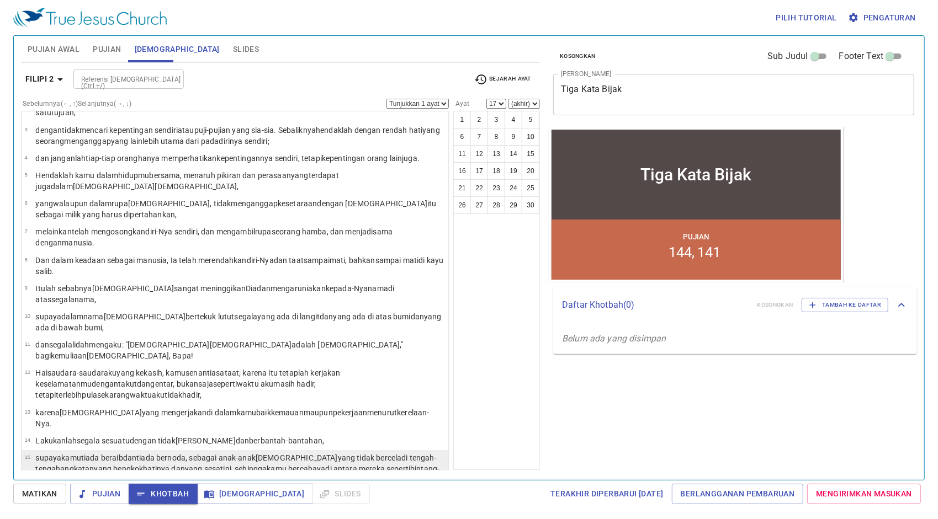
scroll to position [55, 0]
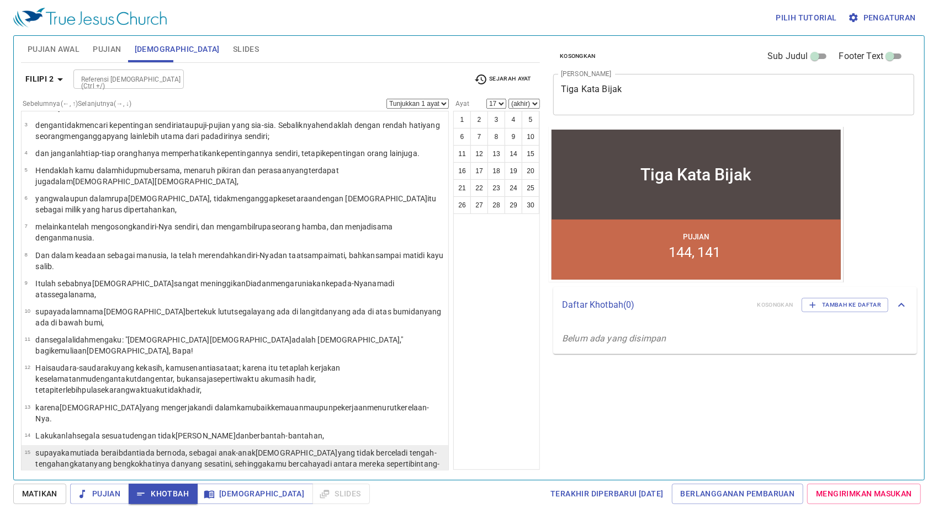
click at [92, 449] on wg1096 "tiada beraib dan tiada bernoda , sebagai anak-anak Allah yang tidak bercela di …" at bounding box center [237, 464] width 404 height 31
select select "15"
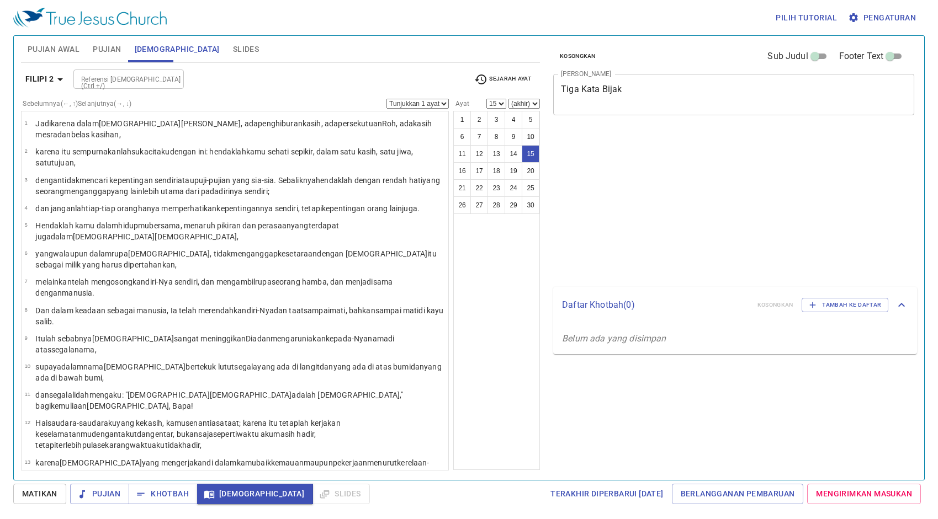
select select "15"
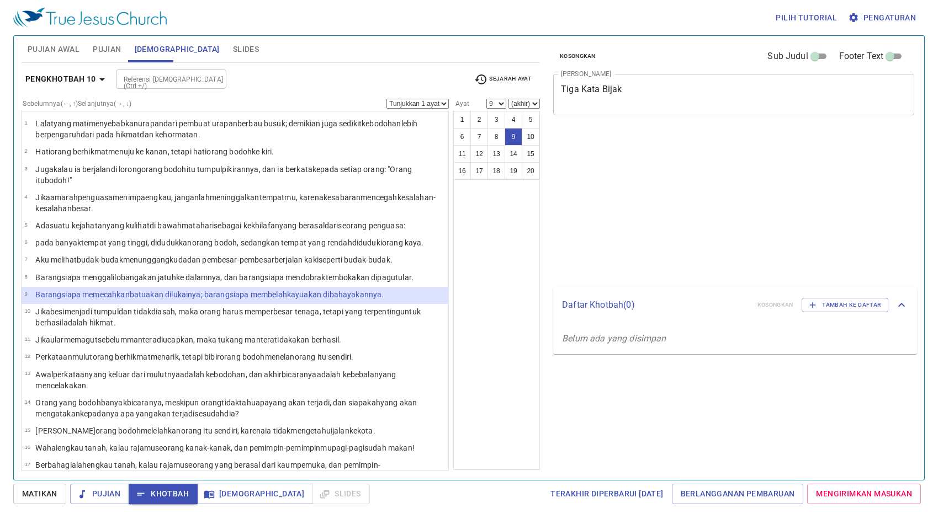
select select "9"
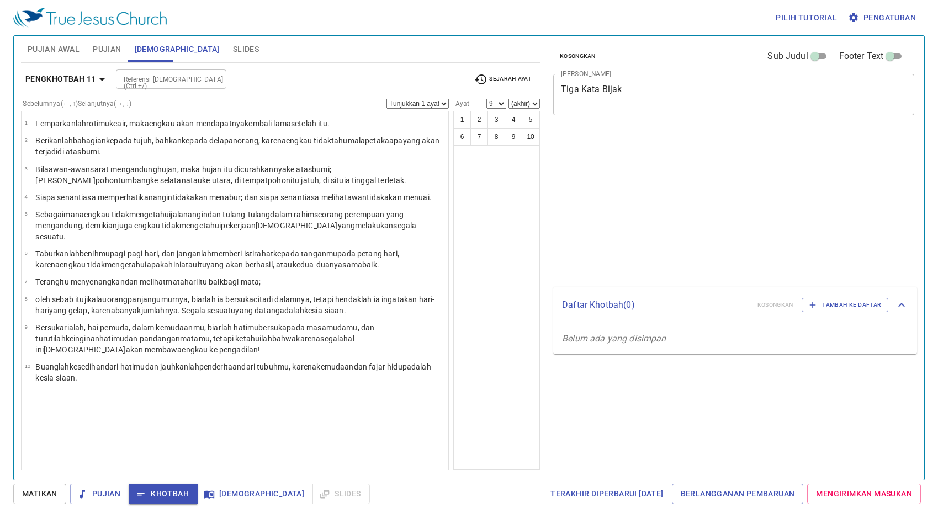
select select "9"
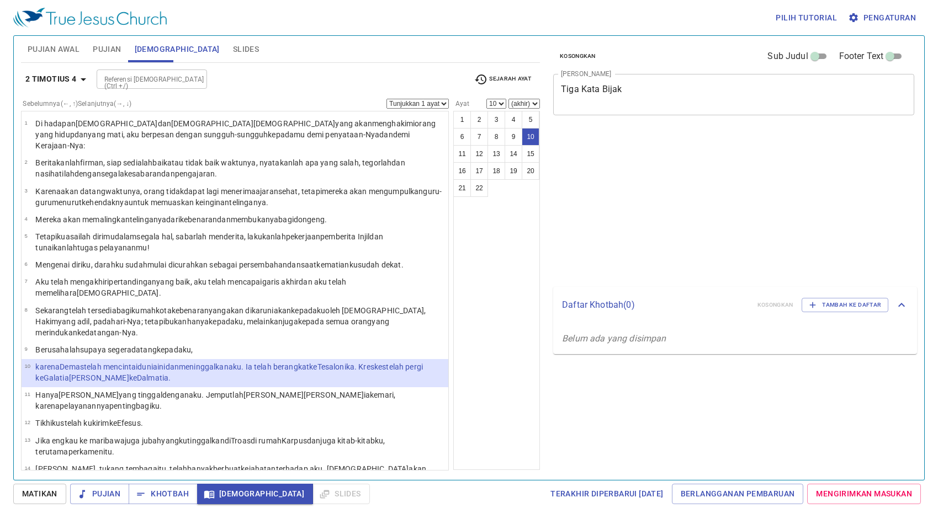
select select "10"
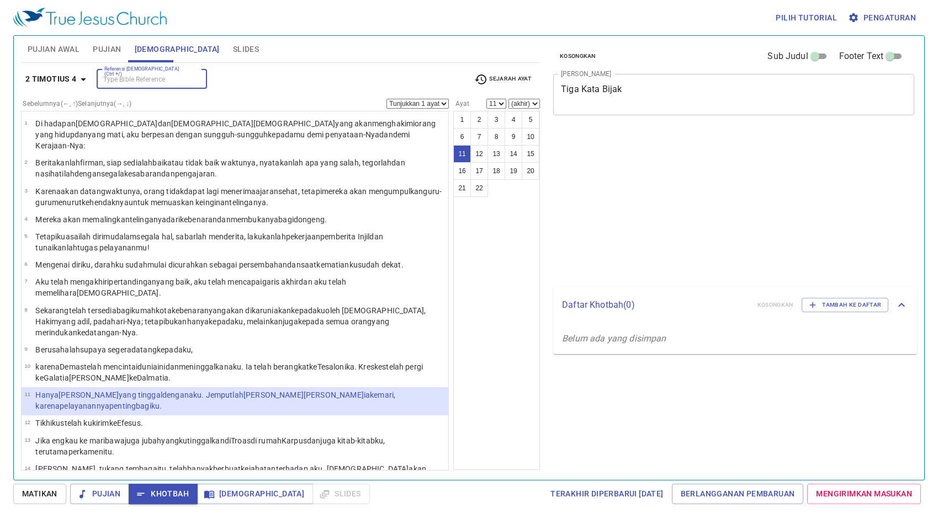
select select "11"
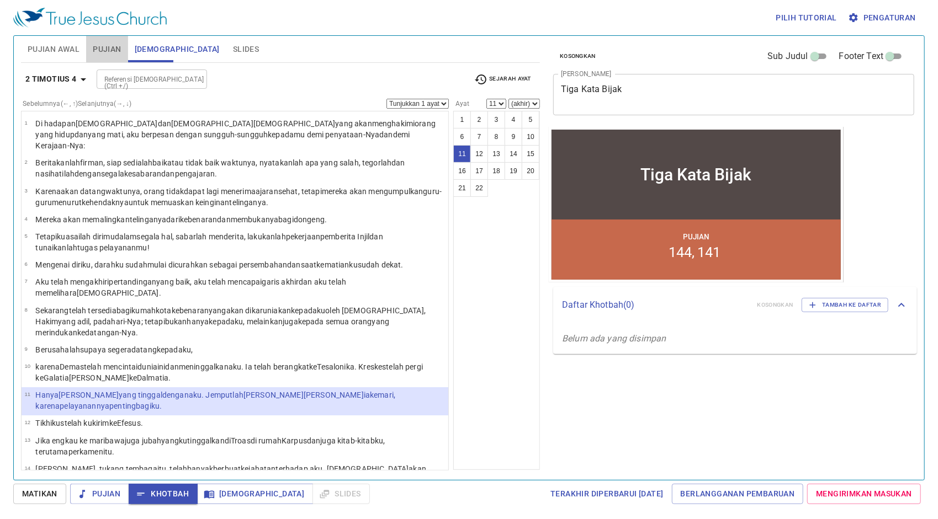
click at [106, 44] on span "Pujian" at bounding box center [107, 49] width 28 height 14
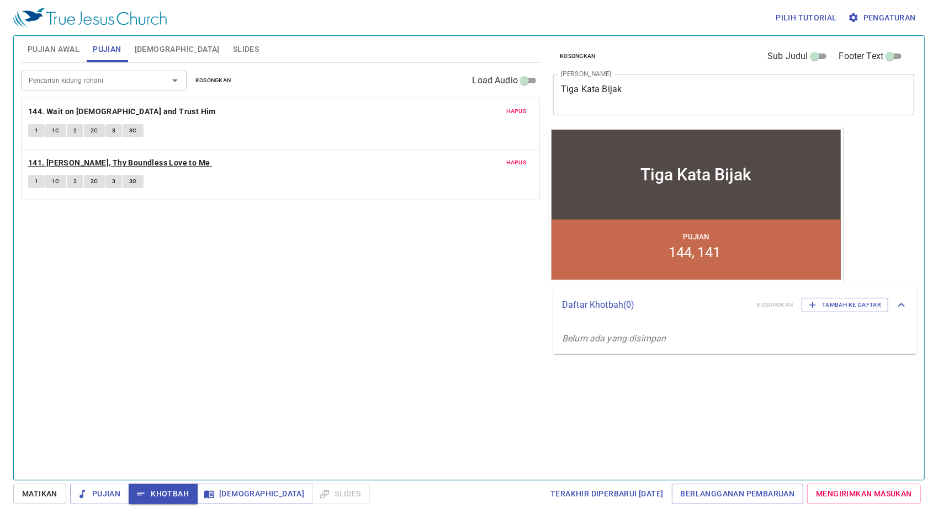
click at [105, 161] on b "141. [PERSON_NAME], Thy Boundless Love to Me" at bounding box center [119, 163] width 182 height 14
click at [39, 178] on button "1" at bounding box center [36, 181] width 17 height 13
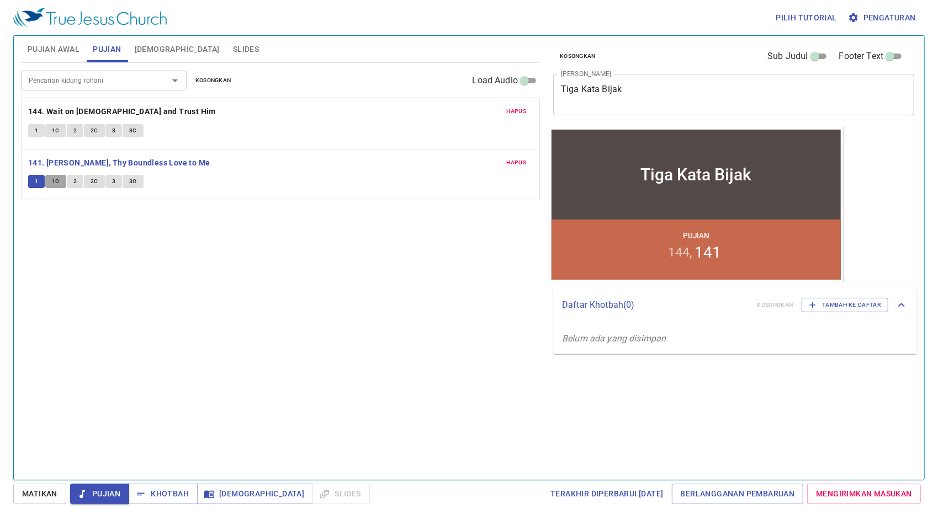
click at [57, 184] on span "1C" at bounding box center [56, 182] width 8 height 10
click at [76, 182] on button "2" at bounding box center [75, 181] width 17 height 13
click at [94, 178] on span "2C" at bounding box center [95, 182] width 8 height 10
click at [114, 180] on span "3" at bounding box center [113, 182] width 3 height 10
click at [135, 178] on span "3C" at bounding box center [133, 182] width 8 height 10
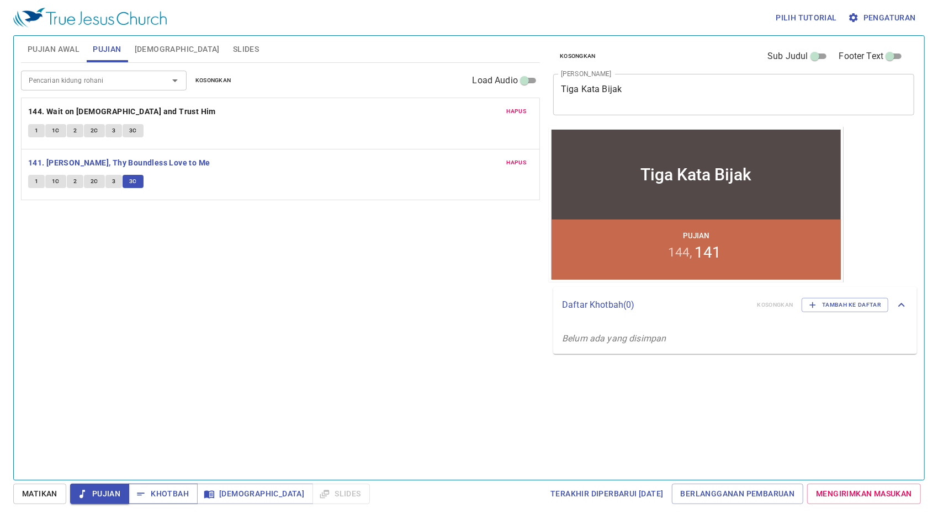
click at [155, 492] on span "Khotbah" at bounding box center [162, 494] width 51 height 14
